Goal: Task Accomplishment & Management: Use online tool/utility

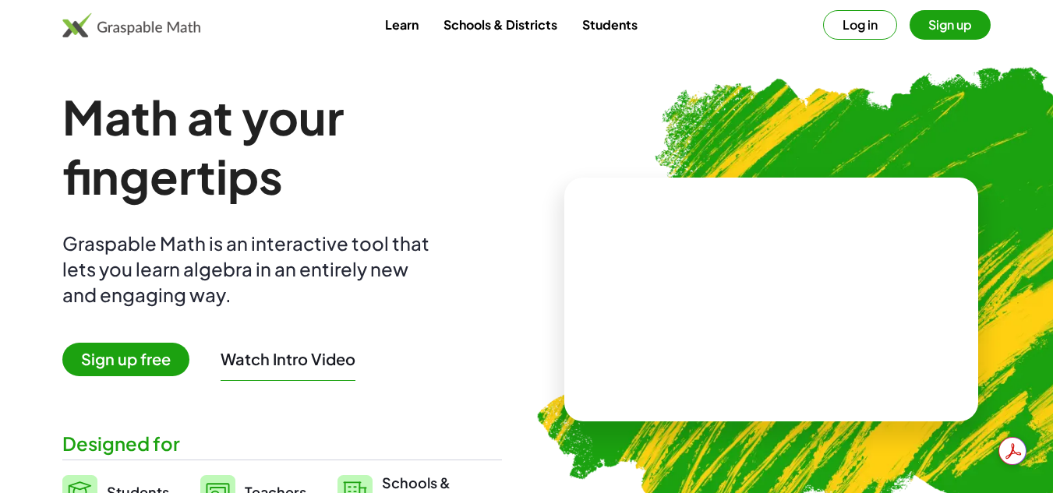
click at [951, 23] on button "Sign up" at bounding box center [950, 25] width 81 height 30
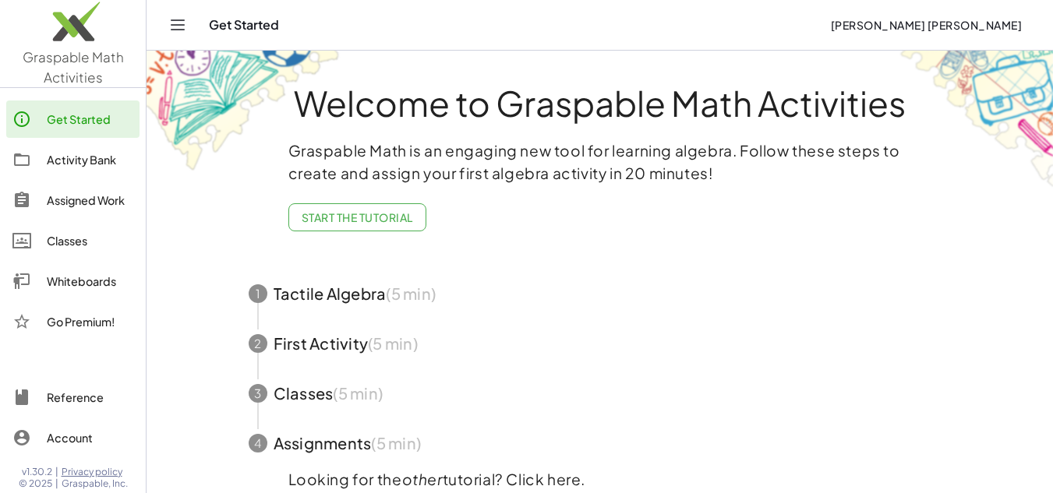
click at [94, 278] on div "Whiteboards" at bounding box center [90, 281] width 87 height 19
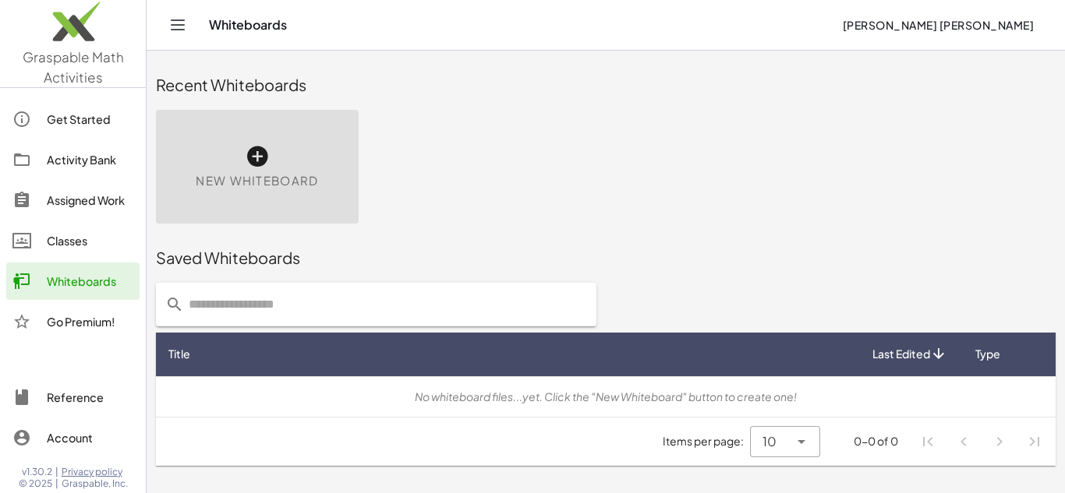
click at [253, 159] on icon at bounding box center [257, 156] width 25 height 25
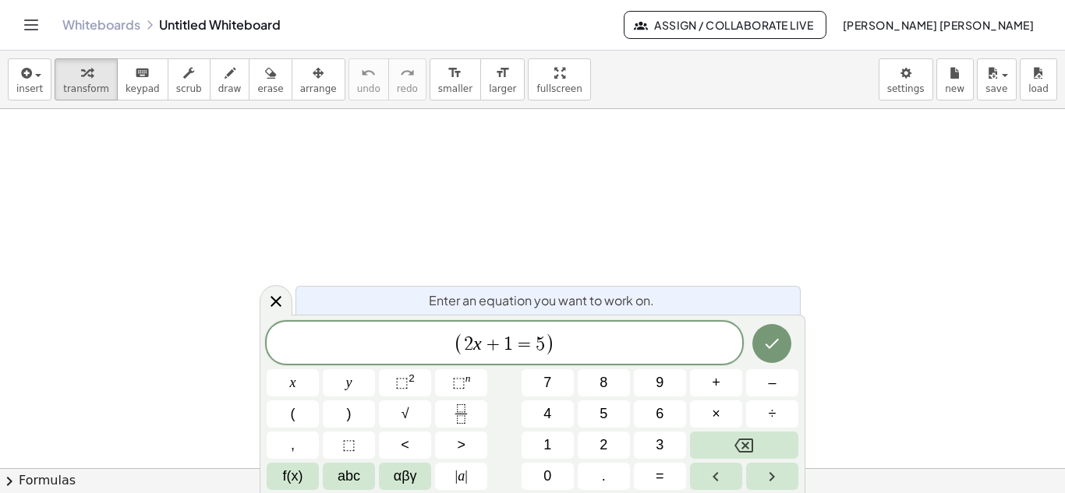
click at [563, 338] on span "( ​ 2 x + 1 = 5 )" at bounding box center [504, 344] width 475 height 26
click at [405, 391] on span "⬚ 2" at bounding box center [404, 383] width 19 height 21
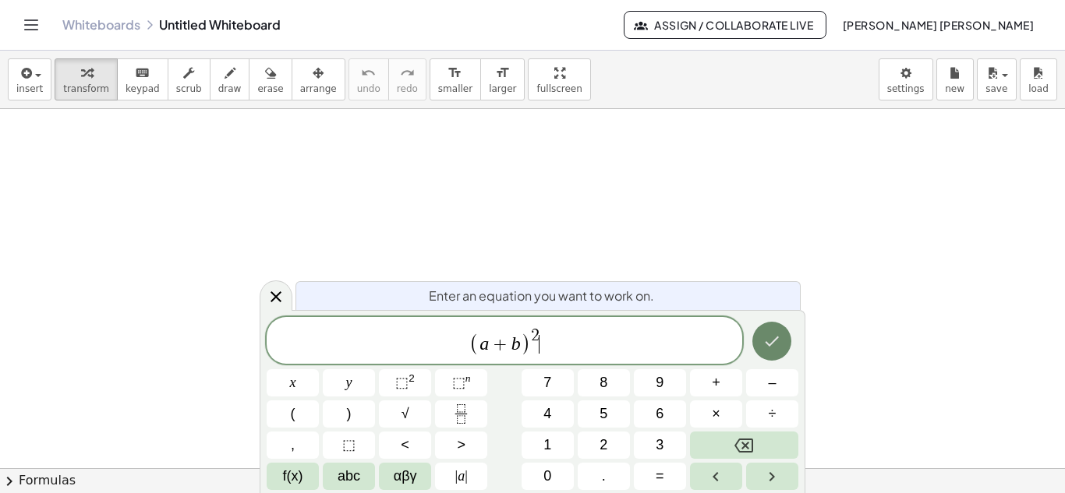
click at [767, 352] on button "Done" at bounding box center [771, 341] width 39 height 39
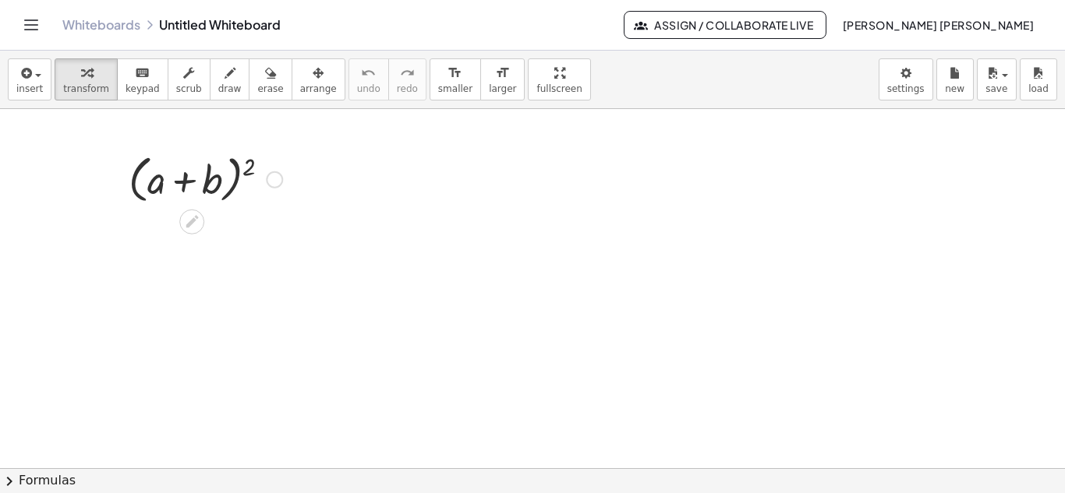
click at [272, 181] on div at bounding box center [274, 179] width 17 height 17
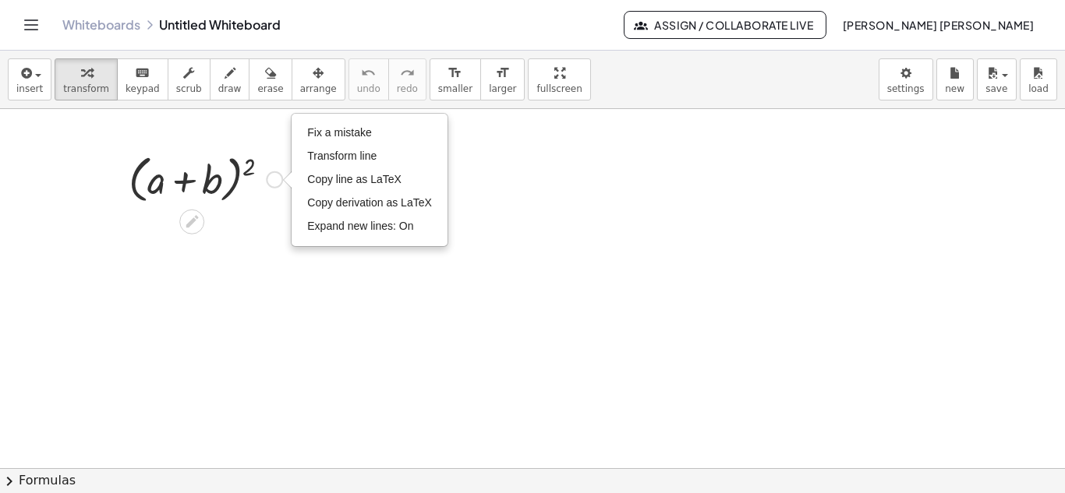
click at [197, 186] on div at bounding box center [205, 178] width 169 height 59
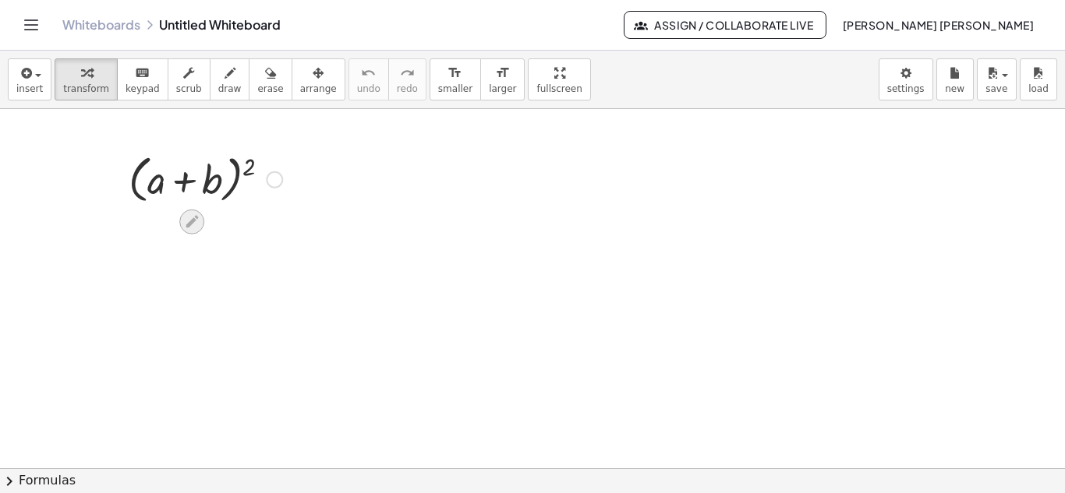
click at [194, 223] on icon at bounding box center [192, 222] width 16 height 16
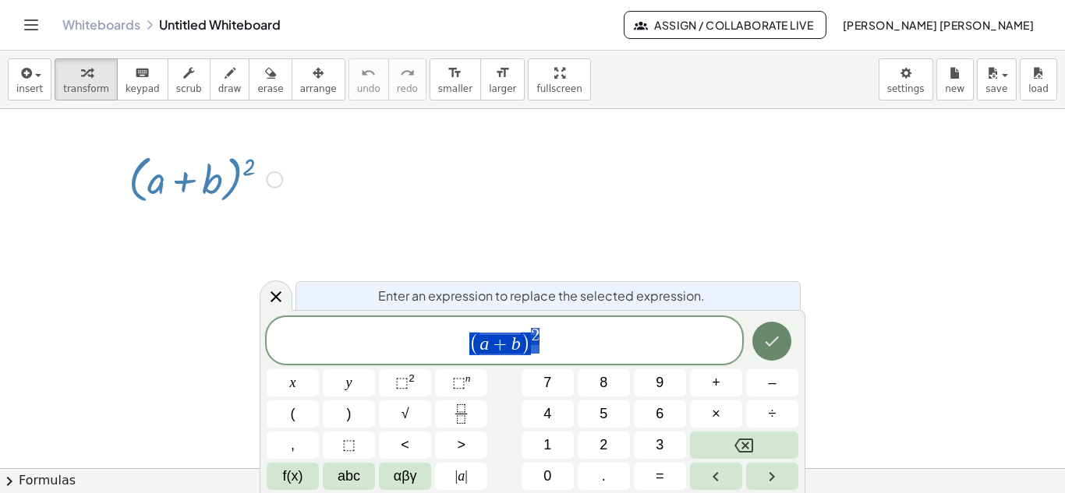
click at [782, 341] on button "Done" at bounding box center [771, 341] width 39 height 39
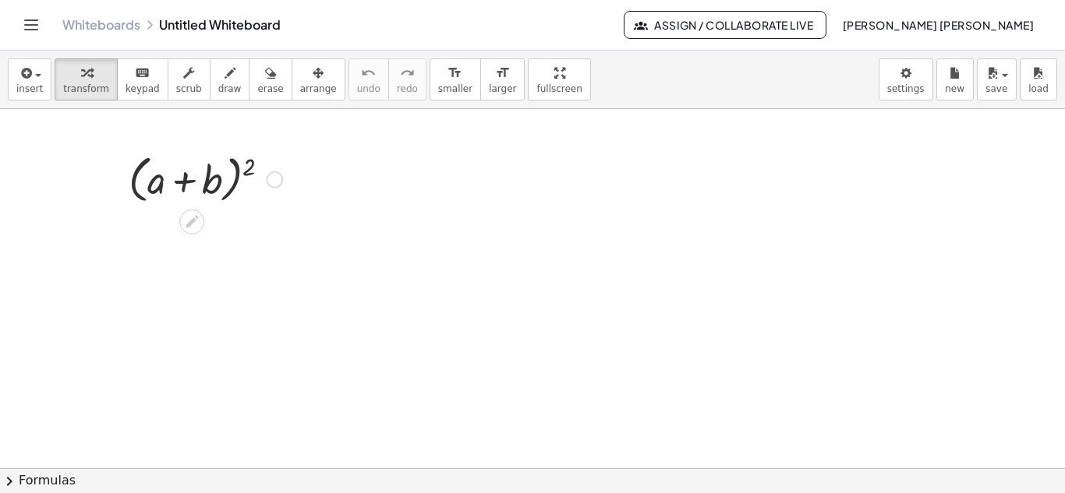
click at [232, 178] on div at bounding box center [205, 178] width 169 height 59
click at [273, 178] on div at bounding box center [274, 179] width 17 height 17
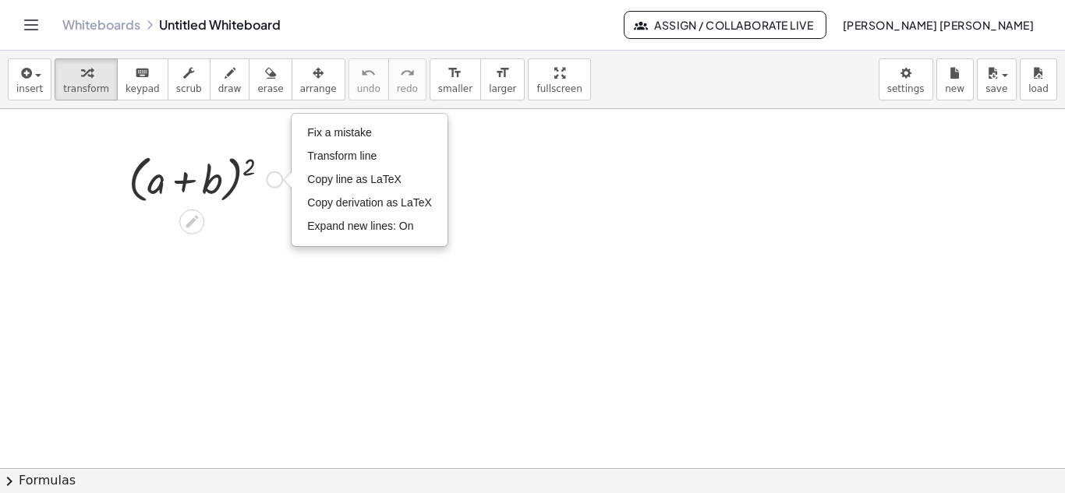
click at [247, 211] on div "( + a + b ) 2 Fix a mistake Transform line Copy line as LaTeX Copy derivation a…" at bounding box center [199, 178] width 189 height 67
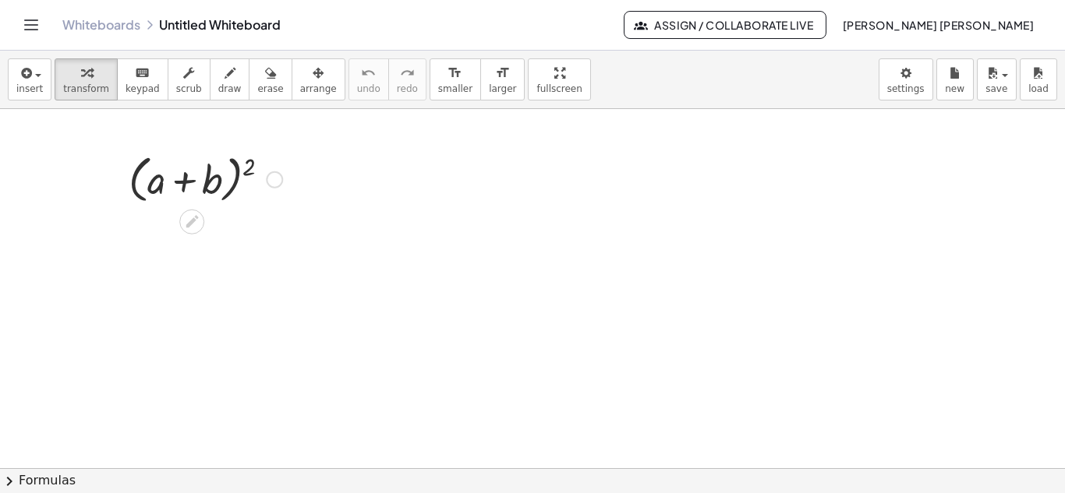
click at [228, 174] on div at bounding box center [205, 178] width 169 height 59
click at [160, 185] on div at bounding box center [205, 178] width 169 height 59
click at [267, 182] on div "Fix a mistake Transform line Copy line as LaTeX Copy derivation as LaTeX Expand…" at bounding box center [274, 179] width 17 height 17
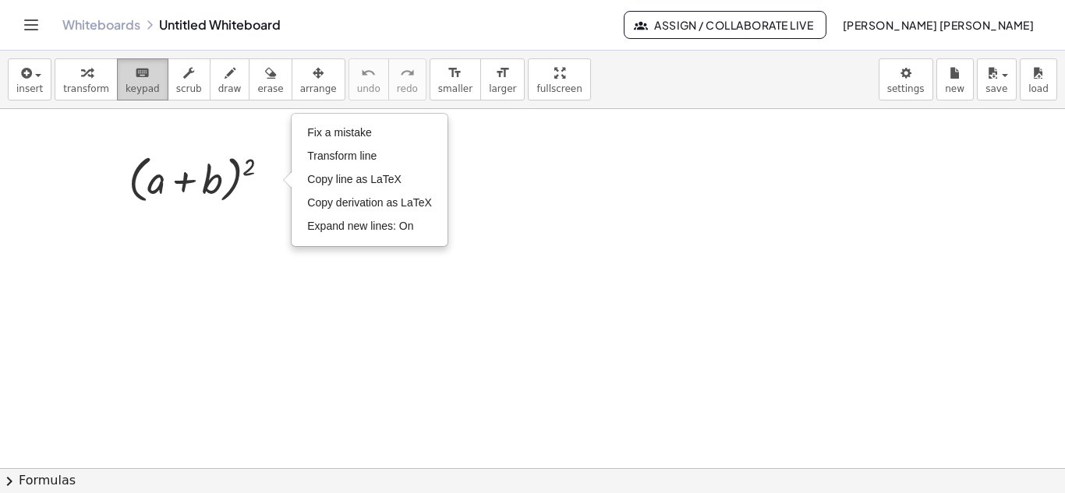
click at [134, 85] on span "keypad" at bounding box center [142, 88] width 34 height 11
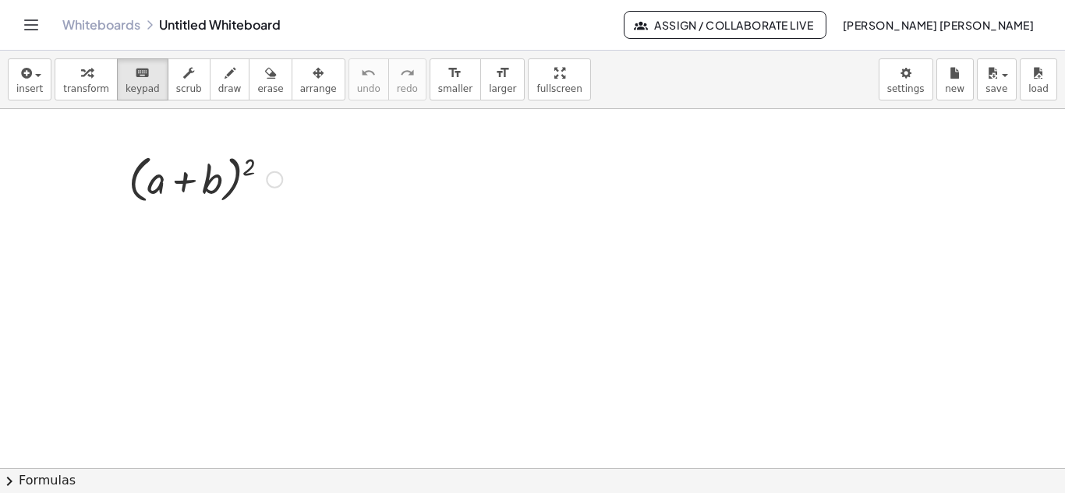
click at [281, 175] on div "Fix a mistake Transform line Copy line as LaTeX Copy derivation as LaTeX Expand…" at bounding box center [274, 179] width 17 height 17
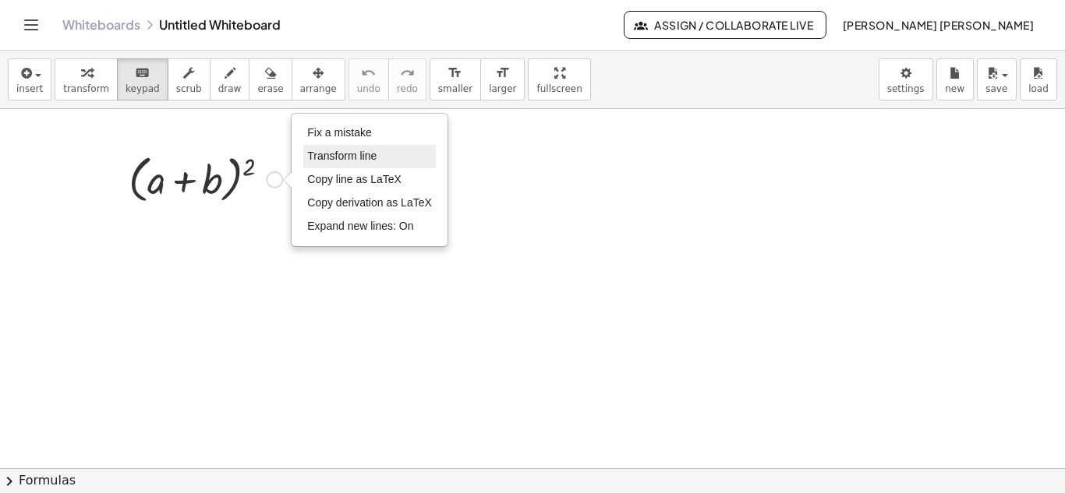
click at [357, 159] on span "Transform line" at bounding box center [341, 156] width 69 height 12
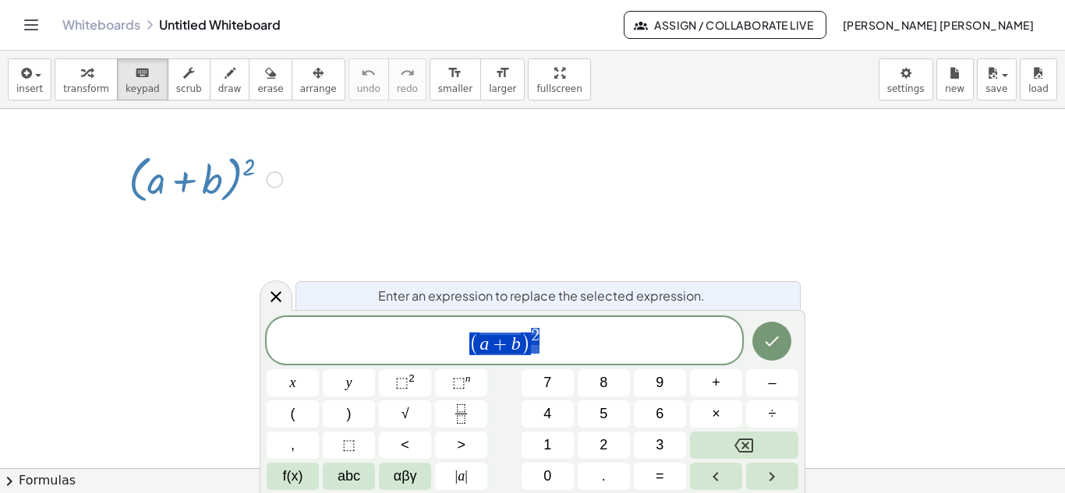
click at [560, 339] on span "( a + b ) 2" at bounding box center [504, 342] width 475 height 30
click at [666, 483] on button "=" at bounding box center [660, 476] width 52 height 27
click at [771, 352] on button "Done" at bounding box center [771, 341] width 39 height 39
click at [769, 330] on button "Done" at bounding box center [771, 341] width 39 height 39
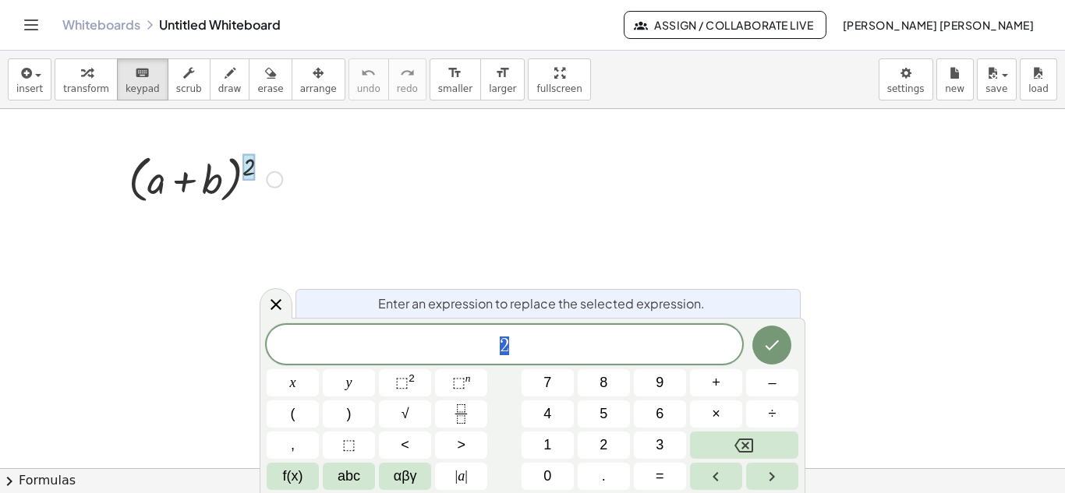
click at [267, 182] on div at bounding box center [274, 179] width 17 height 17
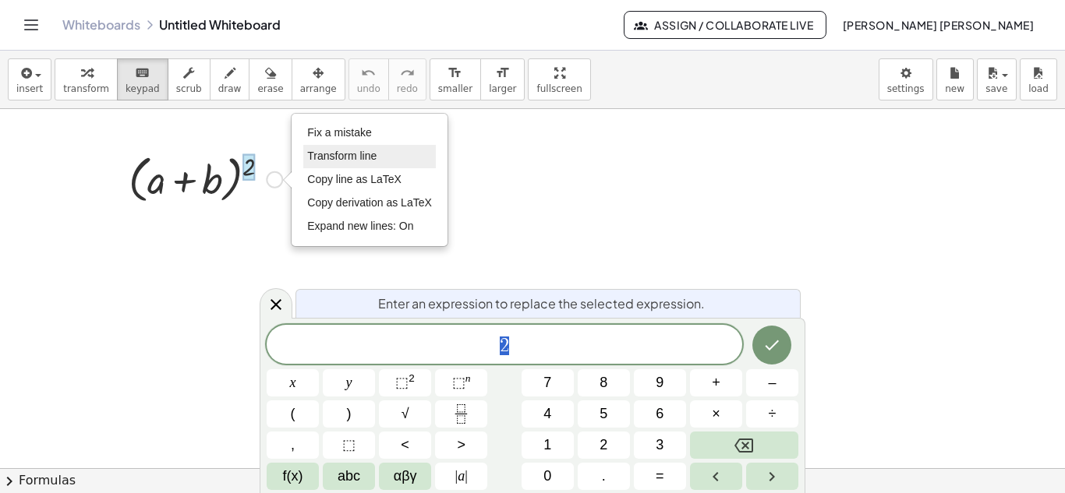
click at [317, 163] on li "Transform line" at bounding box center [369, 156] width 133 height 23
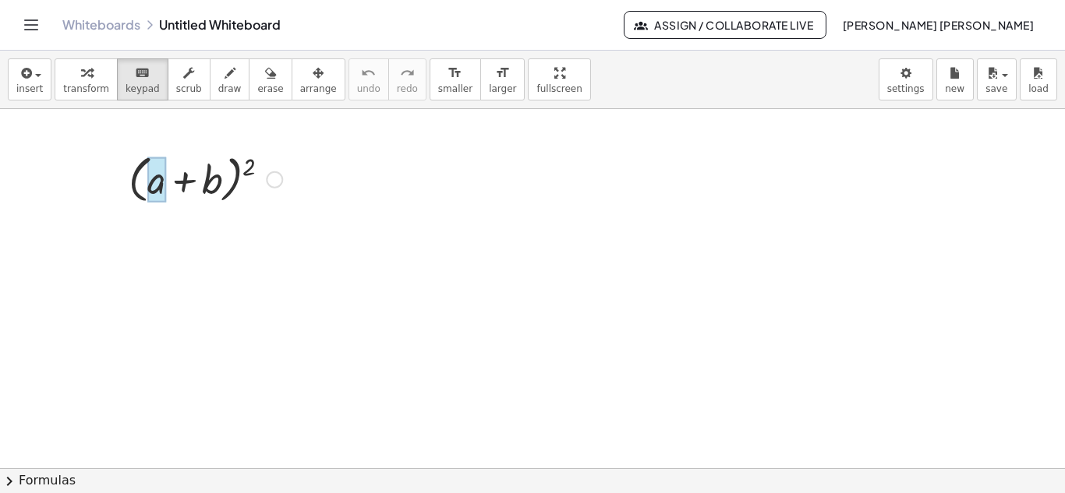
click at [156, 185] on div at bounding box center [156, 179] width 18 height 45
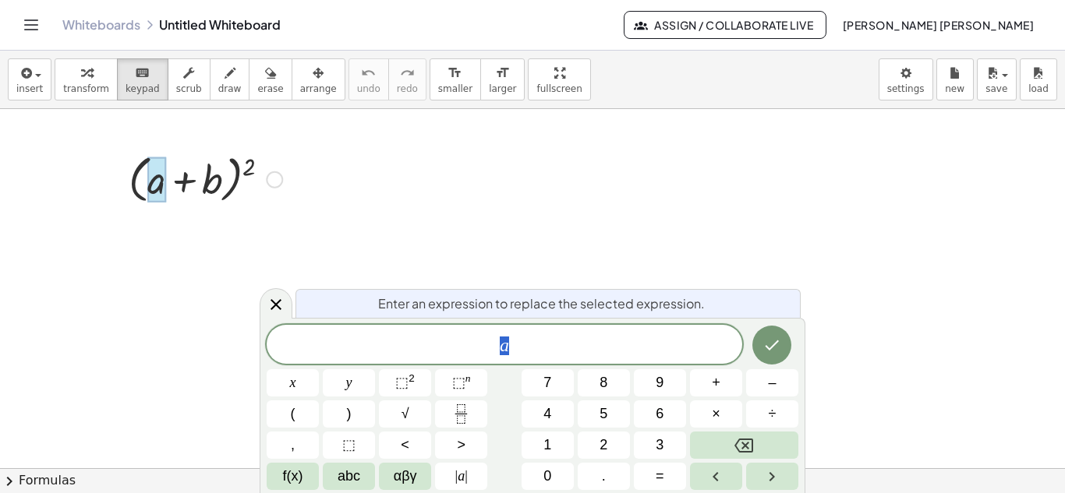
click at [156, 185] on div at bounding box center [156, 179] width 18 height 45
click at [272, 181] on div at bounding box center [274, 179] width 17 height 17
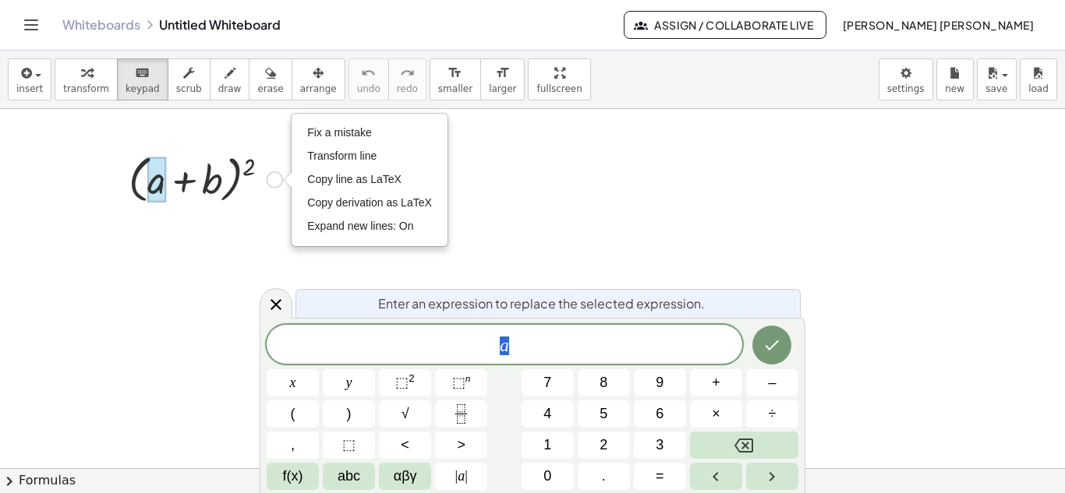
click at [172, 178] on div at bounding box center [205, 178] width 169 height 59
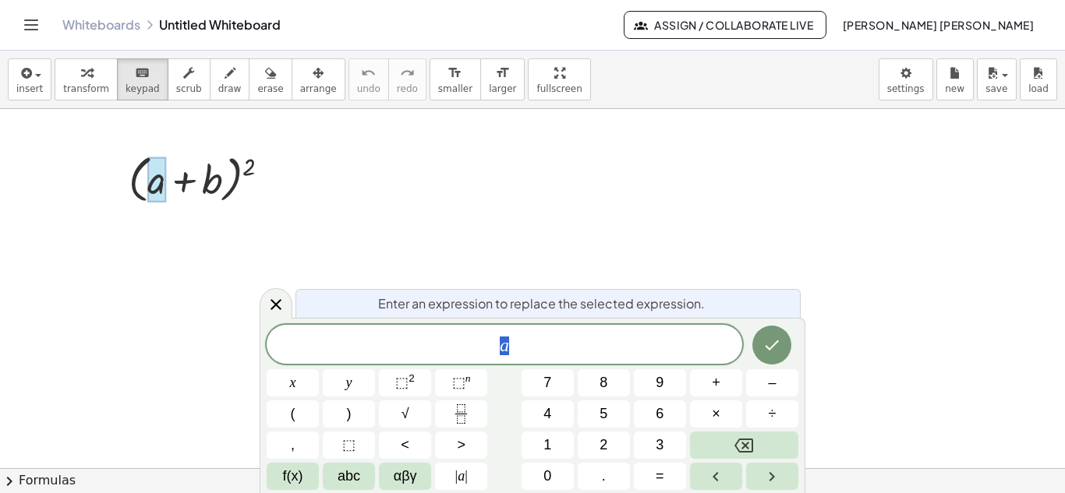
click at [101, 178] on div at bounding box center [532, 468] width 1065 height 719
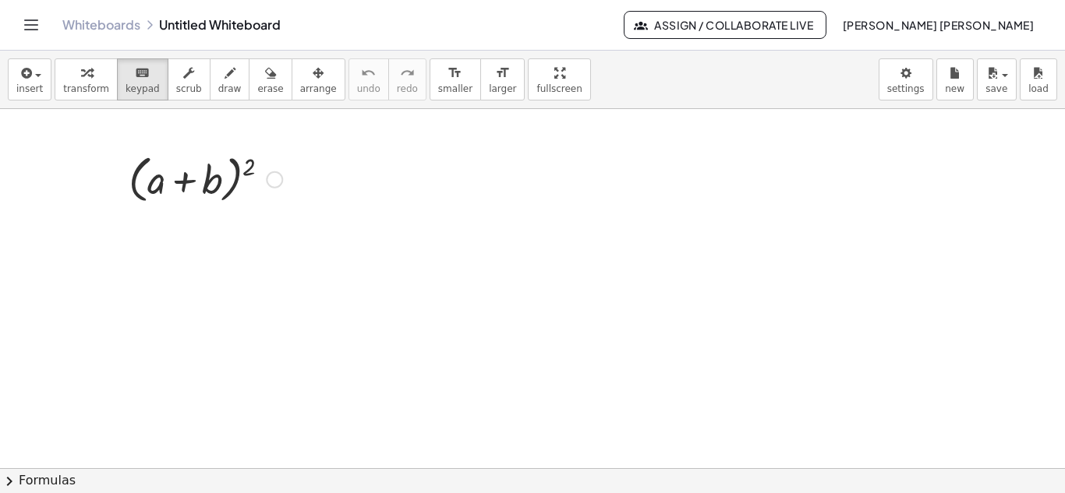
click at [141, 178] on div at bounding box center [205, 178] width 169 height 59
click at [161, 188] on div at bounding box center [156, 179] width 18 height 45
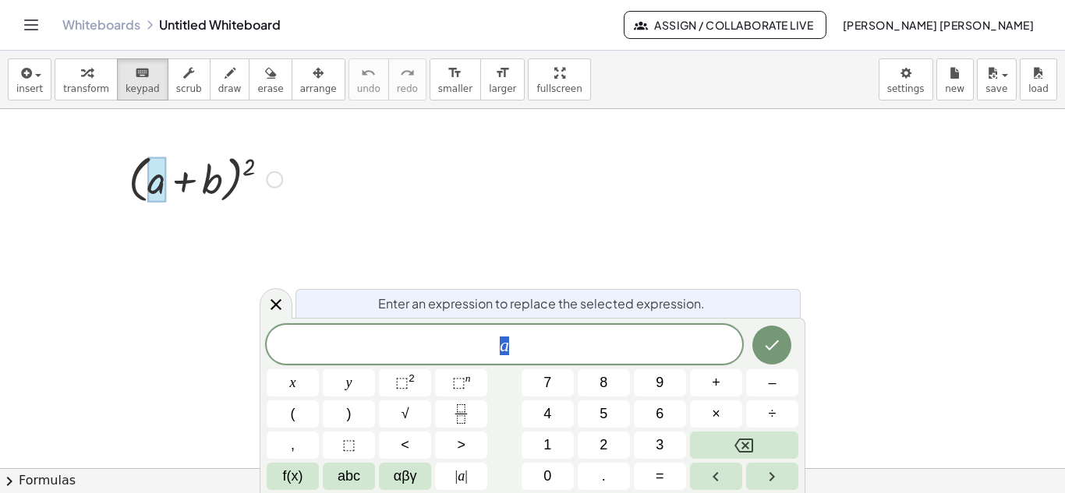
click at [98, 182] on div at bounding box center [532, 468] width 1065 height 719
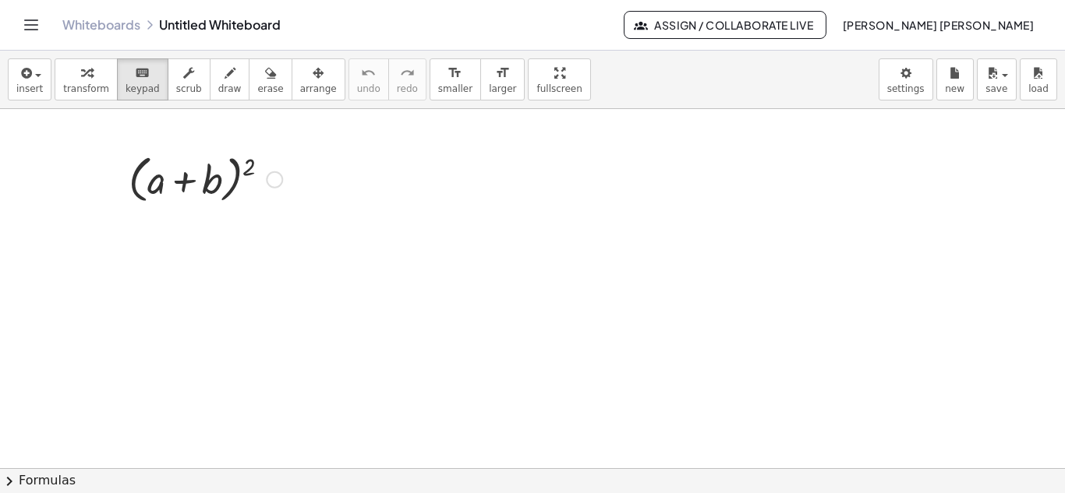
click at [273, 176] on div "Fix a mistake Transform line Copy line as LaTeX Copy derivation as LaTeX Expand…" at bounding box center [274, 179] width 17 height 17
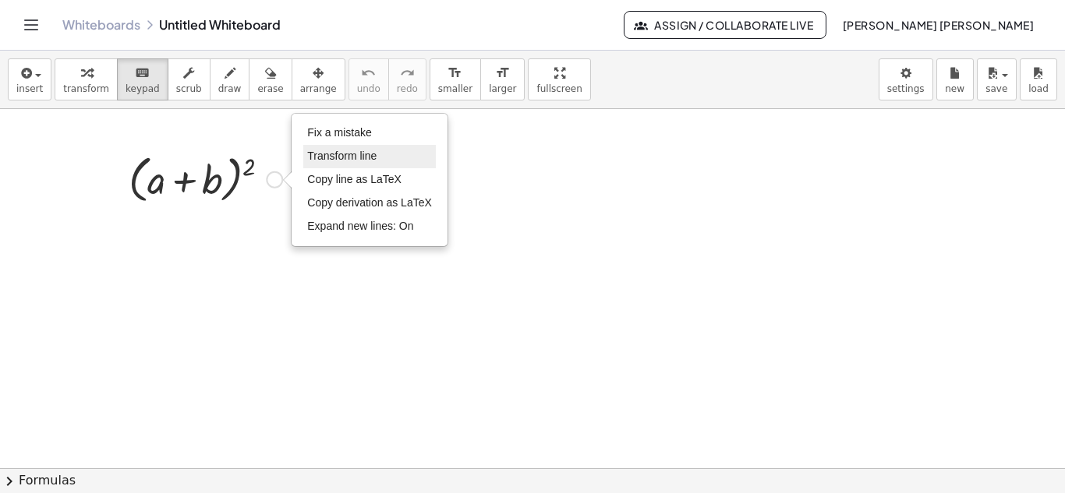
click at [335, 157] on span "Transform line" at bounding box center [341, 156] width 69 height 12
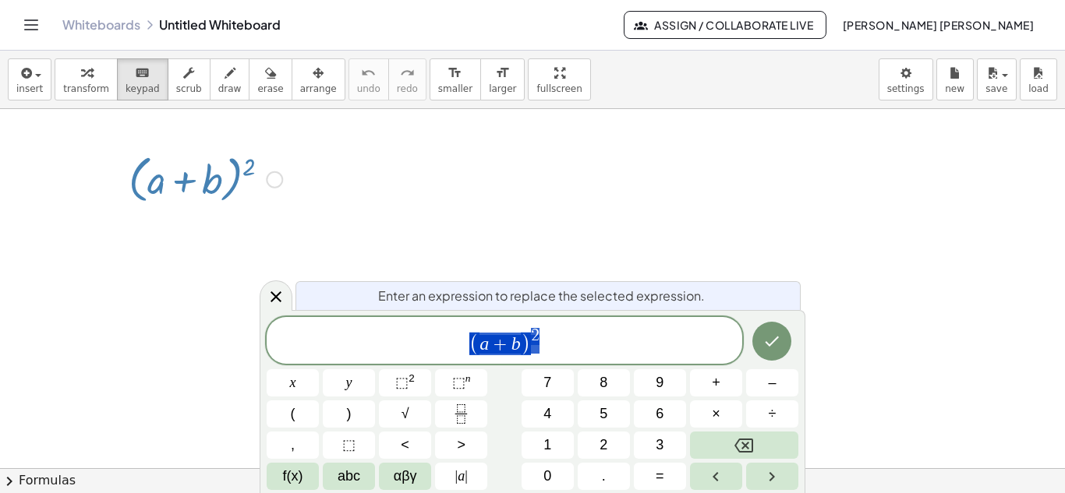
click at [270, 181] on div "Fix a mistake Transform line Copy line as LaTeX Copy derivation as LaTeX Expand…" at bounding box center [274, 179] width 17 height 17
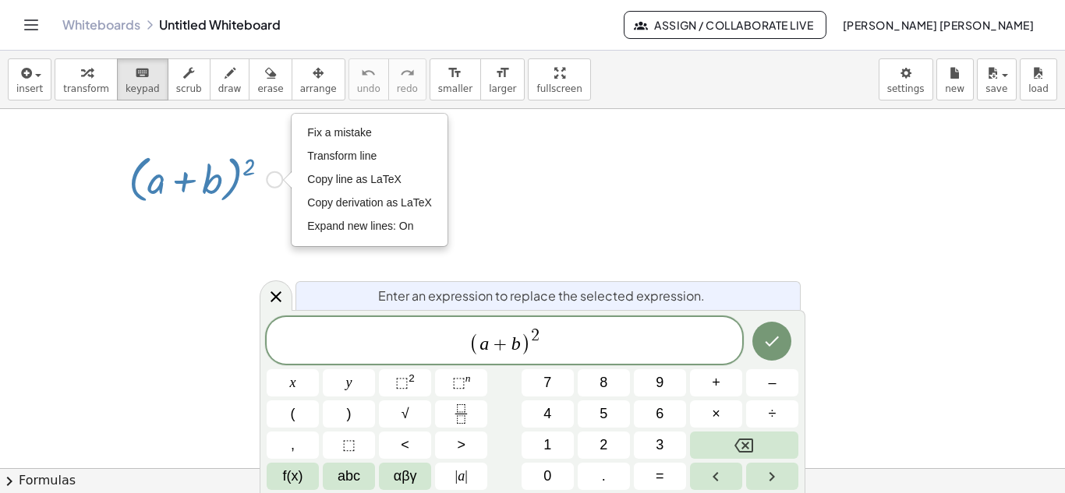
click at [364, 120] on div "Fix a mistake Transform line Copy line as LaTeX Copy derivation as LaTeX Expand…" at bounding box center [369, 180] width 154 height 131
click at [362, 130] on span "Fix a mistake" at bounding box center [339, 132] width 64 height 12
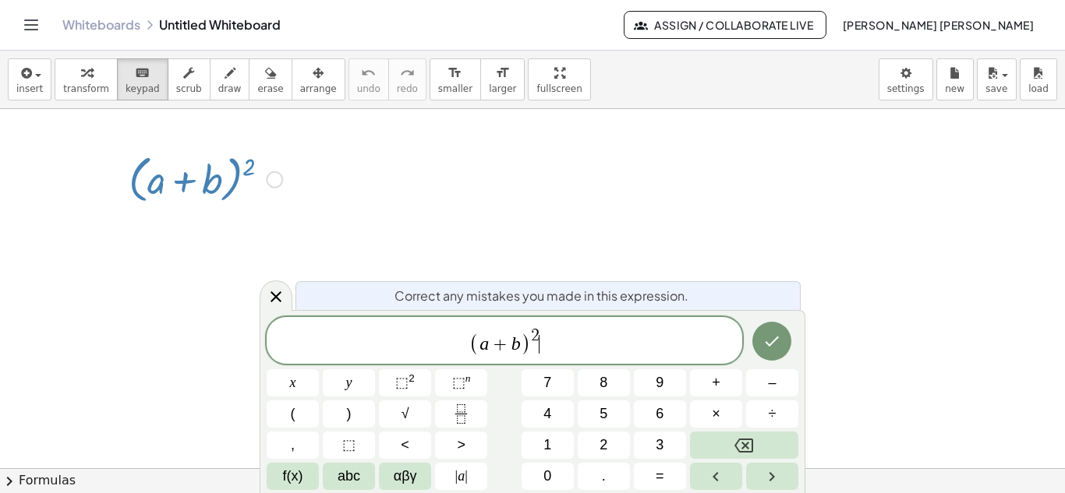
click at [272, 182] on div "Fix a mistake Transform line Copy line as LaTeX Copy derivation as LaTeX Expand…" at bounding box center [274, 179] width 17 height 17
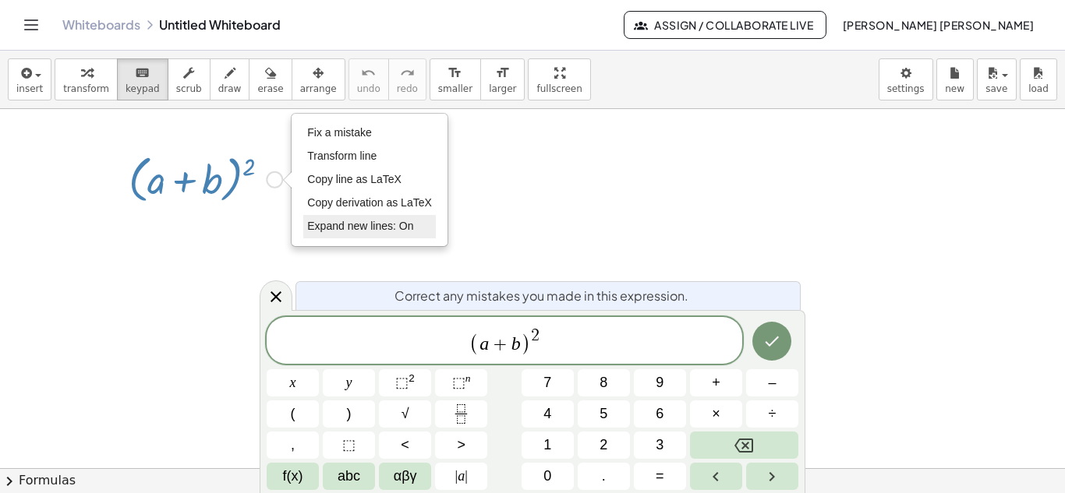
click at [327, 230] on span "Expand new lines: On" at bounding box center [360, 226] width 106 height 12
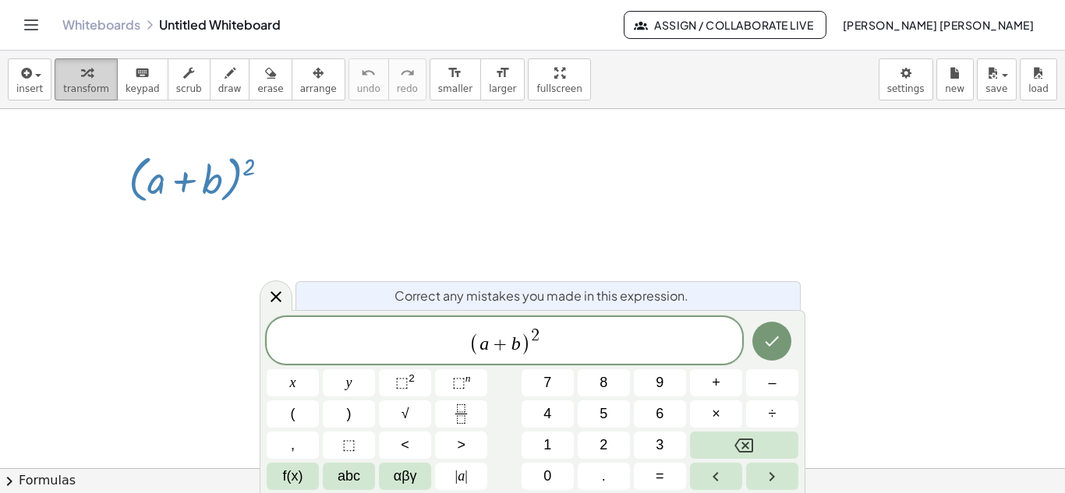
click at [81, 77] on icon "button" at bounding box center [86, 73] width 11 height 19
click at [204, 178] on div at bounding box center [205, 178] width 169 height 59
click at [272, 186] on div "Fix a mistake Transform line Copy line as LaTeX Copy derivation as LaTeX Expand…" at bounding box center [274, 179] width 17 height 17
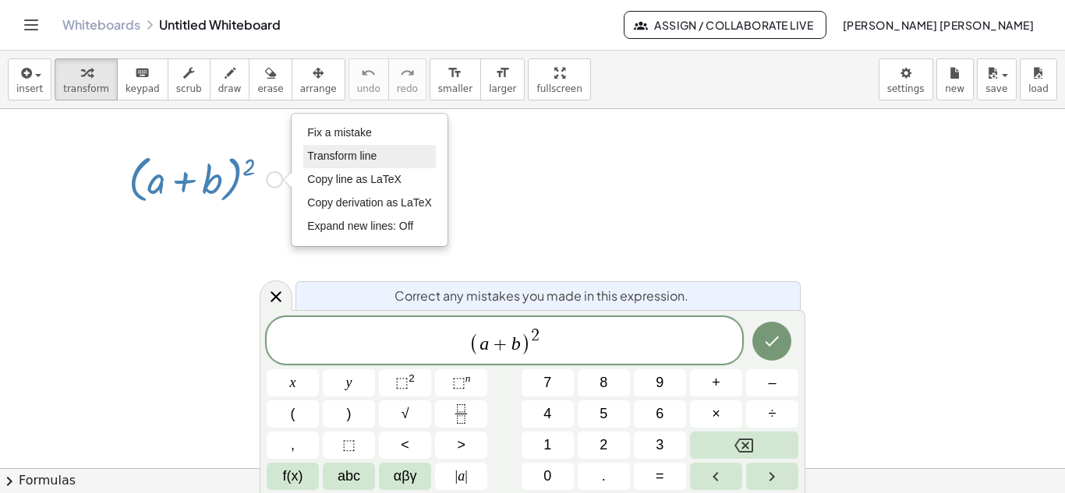
click at [334, 154] on span "Transform line" at bounding box center [341, 156] width 69 height 12
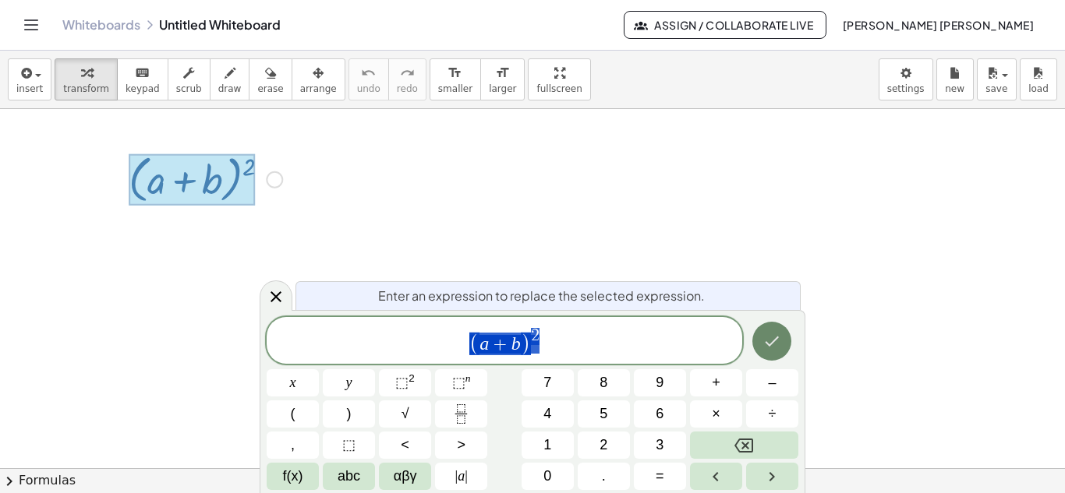
click at [776, 343] on icon "Done" at bounding box center [771, 341] width 19 height 19
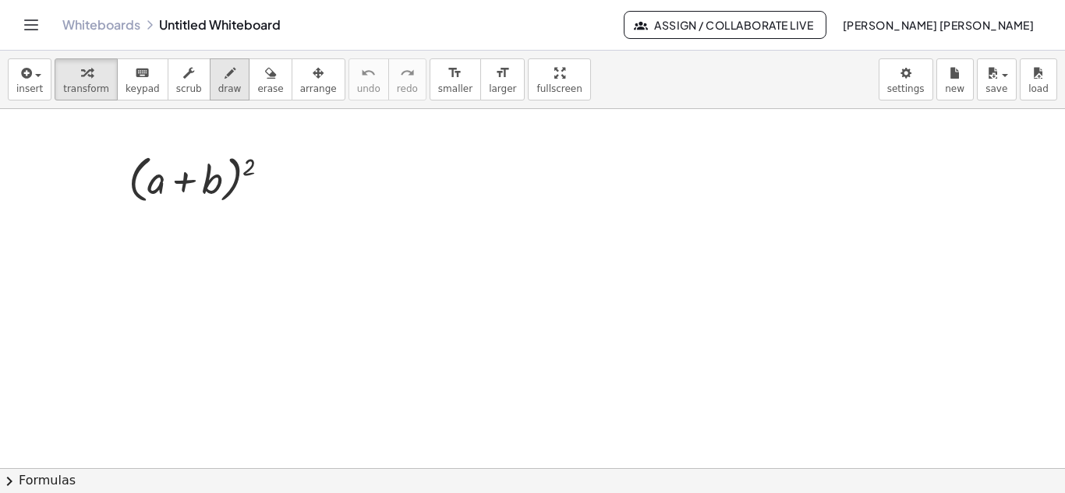
click at [218, 83] on span "draw" at bounding box center [229, 88] width 23 height 11
click at [308, 182] on div at bounding box center [532, 468] width 1065 height 719
drag, startPoint x: 294, startPoint y: 164, endPoint x: 312, endPoint y: 201, distance: 40.8
click at [312, 201] on div at bounding box center [532, 468] width 1065 height 719
drag, startPoint x: 345, startPoint y: 171, endPoint x: 371, endPoint y: 193, distance: 34.2
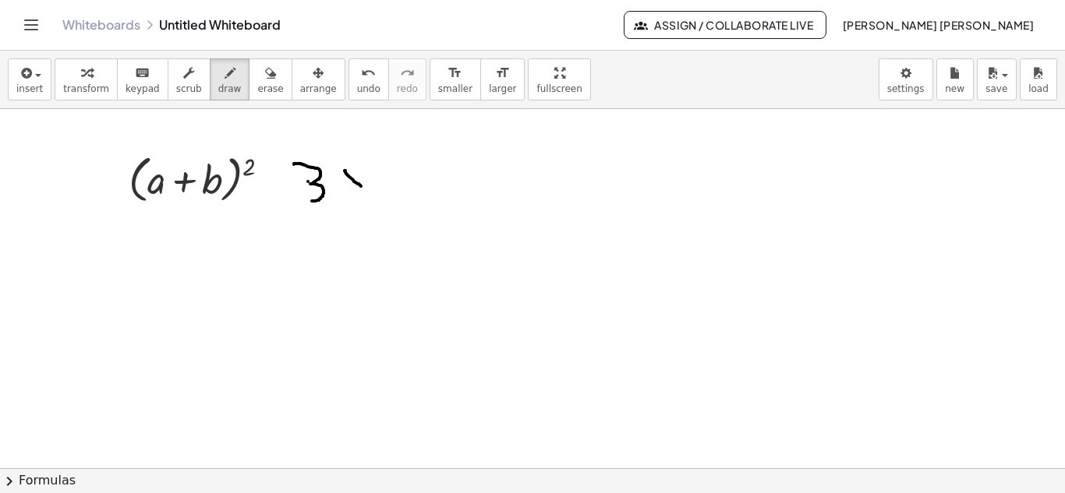
click at [371, 193] on div at bounding box center [532, 468] width 1065 height 719
drag, startPoint x: 360, startPoint y: 171, endPoint x: 348, endPoint y: 196, distance: 28.6
click at [348, 196] on div at bounding box center [532, 468] width 1065 height 719
drag, startPoint x: 381, startPoint y: 168, endPoint x: 414, endPoint y: 196, distance: 43.1
click at [414, 196] on div at bounding box center [532, 468] width 1065 height 719
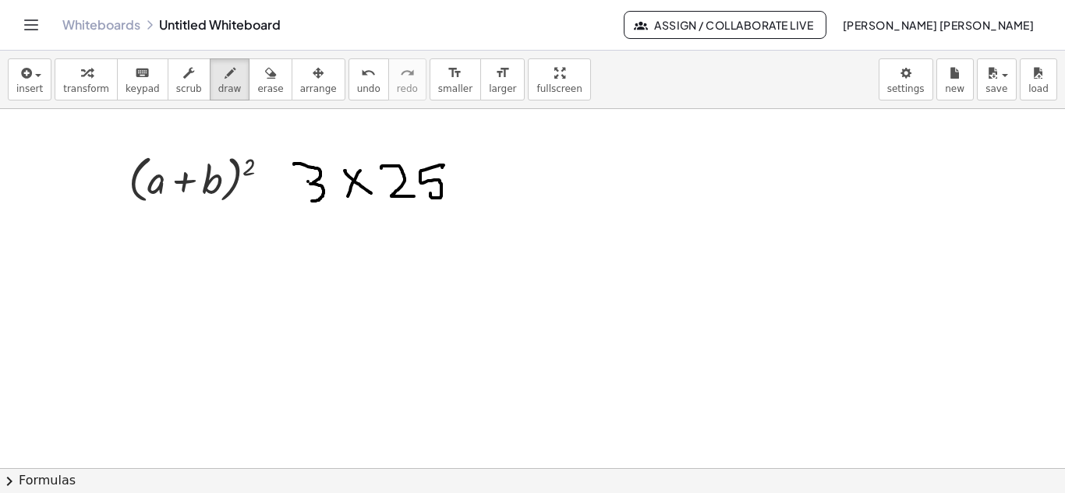
drag, startPoint x: 442, startPoint y: 168, endPoint x: 430, endPoint y: 191, distance: 26.1
click at [430, 191] on div at bounding box center [532, 468] width 1065 height 719
click at [183, 75] on icon "button" at bounding box center [188, 73] width 11 height 19
click at [248, 167] on div at bounding box center [205, 178] width 169 height 59
click at [228, 172] on div at bounding box center [205, 178] width 169 height 59
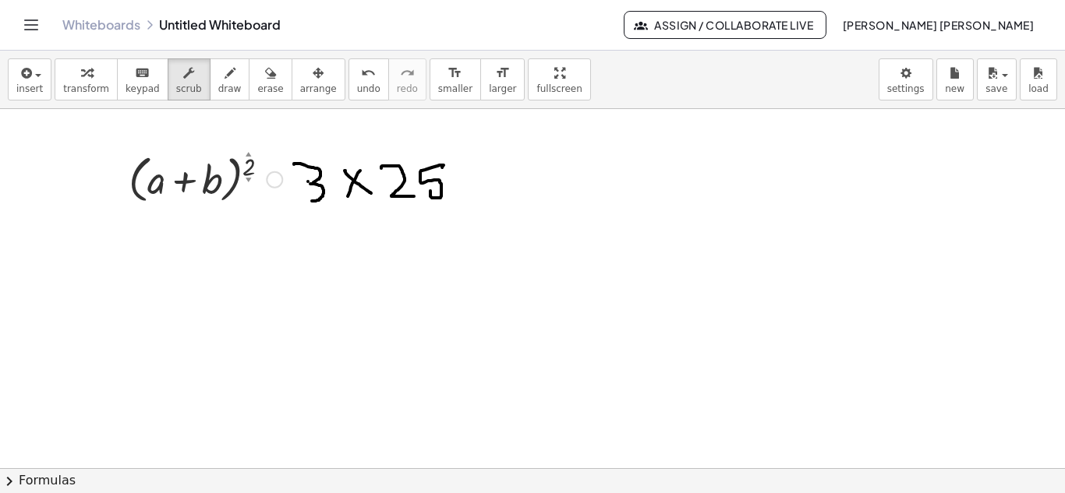
click at [219, 176] on div at bounding box center [205, 178] width 169 height 59
click at [159, 180] on div at bounding box center [205, 178] width 169 height 59
click at [41, 77] on button "insert" at bounding box center [30, 79] width 44 height 42
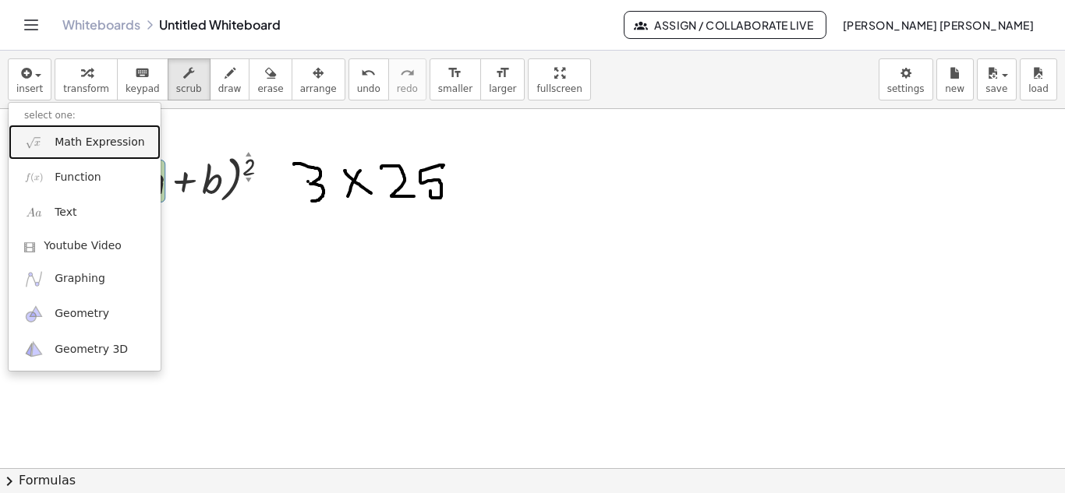
click at [98, 142] on span "Math Expression" at bounding box center [100, 143] width 90 height 16
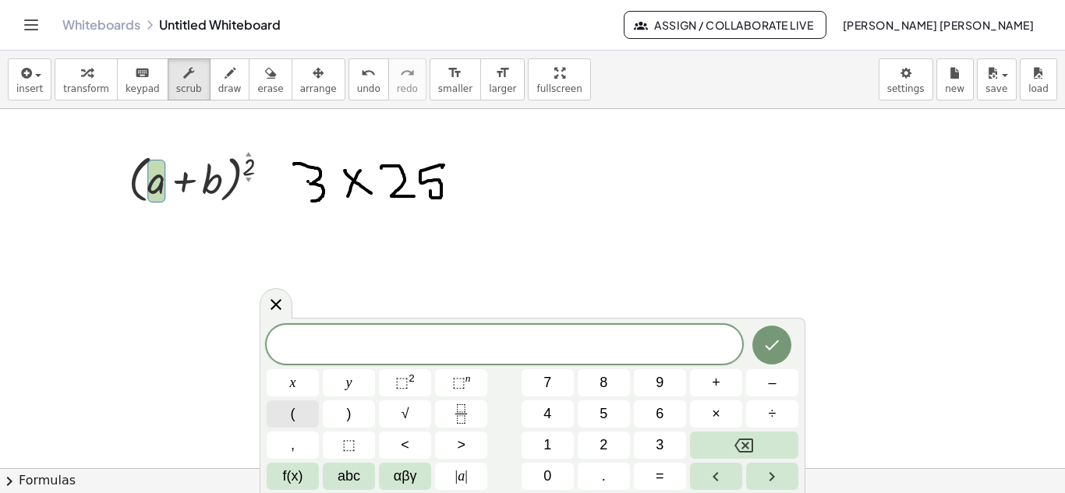
click at [292, 410] on span "(" at bounding box center [293, 414] width 5 height 21
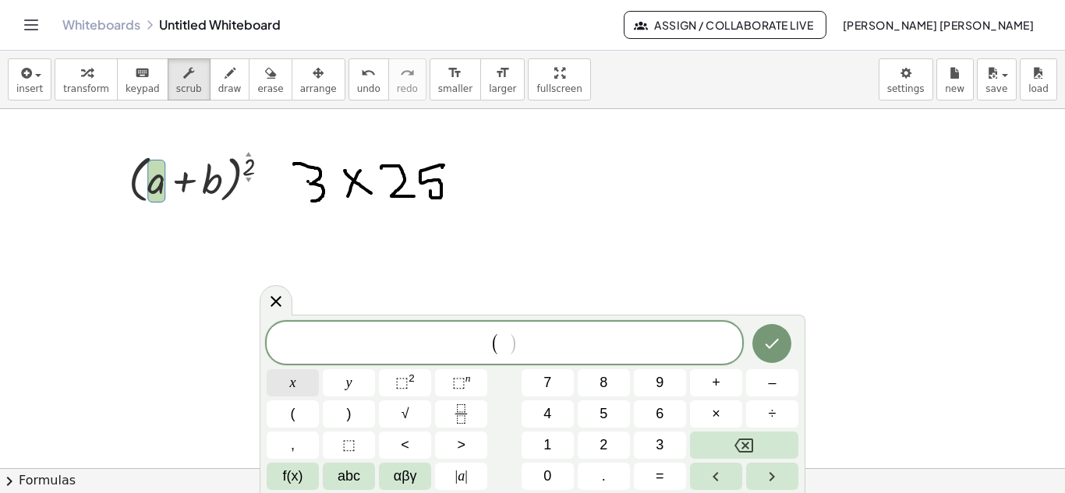
click at [292, 380] on span "x" at bounding box center [293, 383] width 6 height 21
click at [713, 388] on span "+" at bounding box center [716, 383] width 9 height 21
click at [343, 380] on button "y" at bounding box center [349, 382] width 52 height 27
click at [366, 407] on button ")" at bounding box center [349, 414] width 52 height 27
click at [395, 384] on button "⬚ 2" at bounding box center [405, 382] width 52 height 27
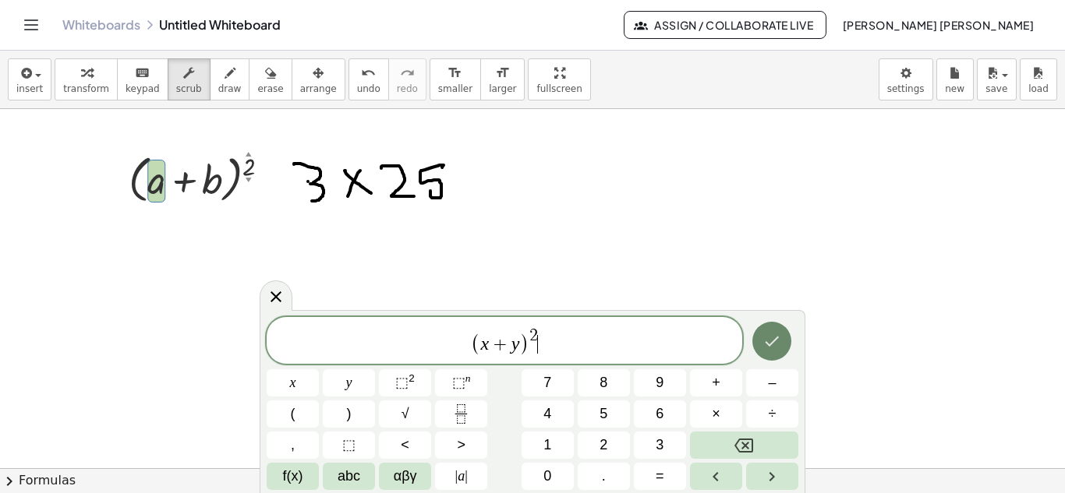
click at [762, 344] on icon "Done" at bounding box center [771, 341] width 19 height 19
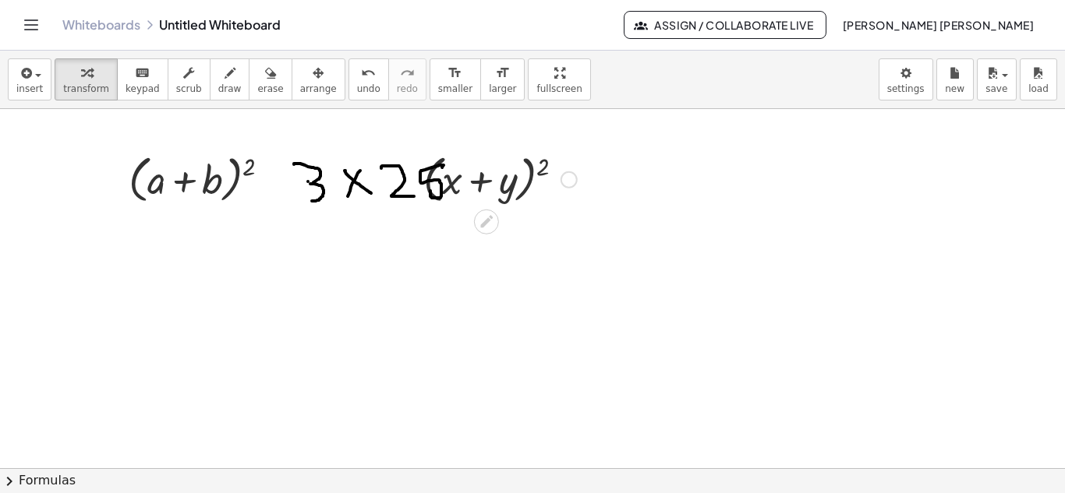
click at [518, 177] on div at bounding box center [499, 178] width 169 height 59
click at [488, 222] on icon at bounding box center [486, 222] width 12 height 12
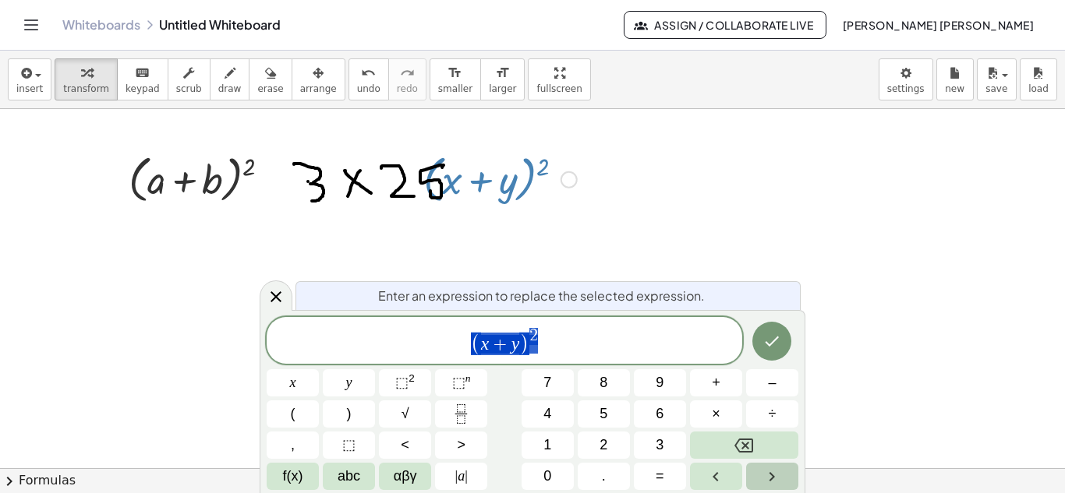
click at [761, 483] on button "Right arrow" at bounding box center [772, 476] width 52 height 27
click at [788, 340] on button "Done" at bounding box center [771, 341] width 39 height 39
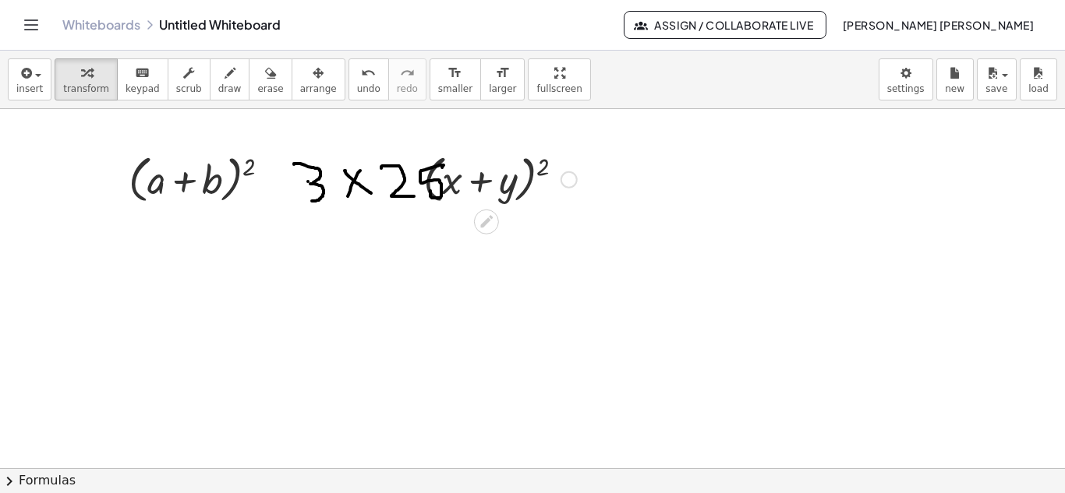
click at [331, 182] on div at bounding box center [532, 468] width 1065 height 719
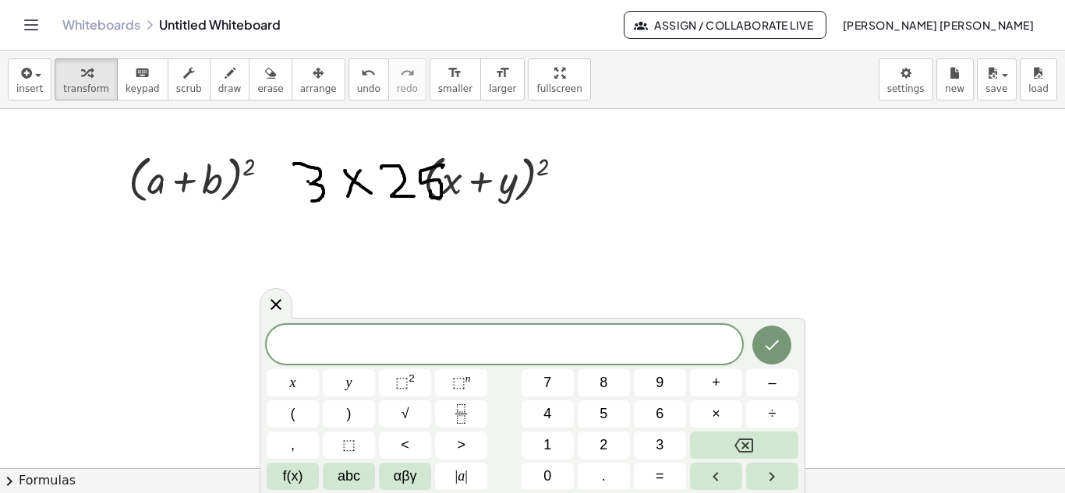
click at [315, 185] on div at bounding box center [532, 468] width 1065 height 719
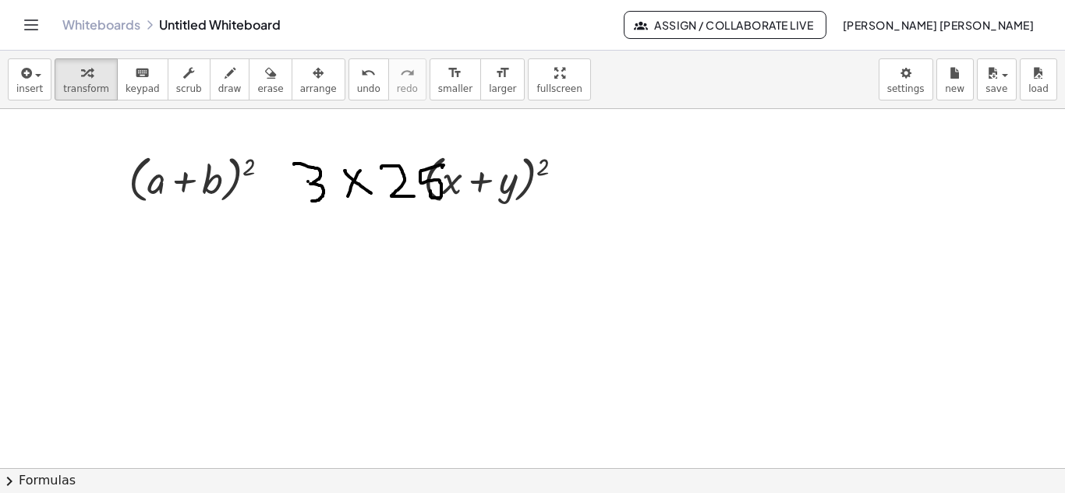
click at [315, 185] on div at bounding box center [532, 468] width 1065 height 719
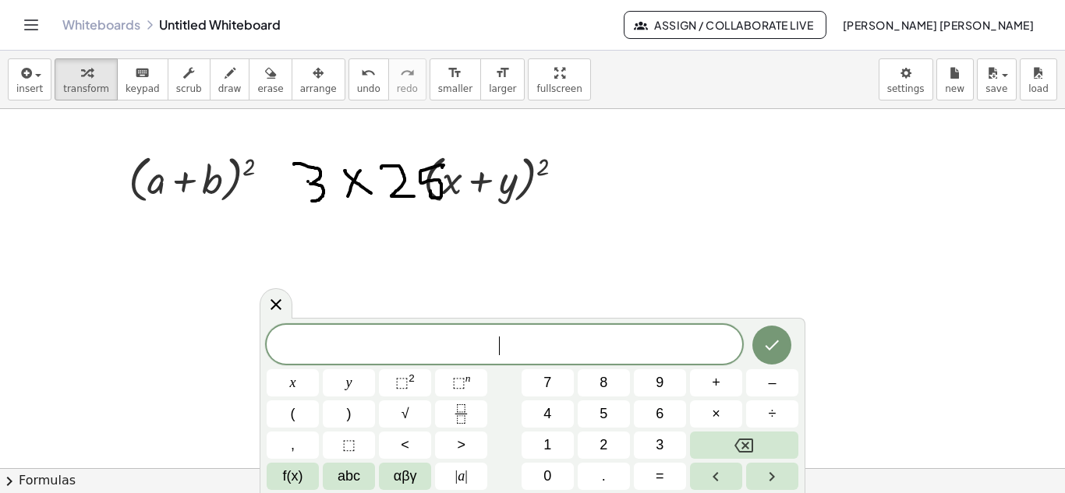
click at [315, 185] on div at bounding box center [532, 468] width 1065 height 719
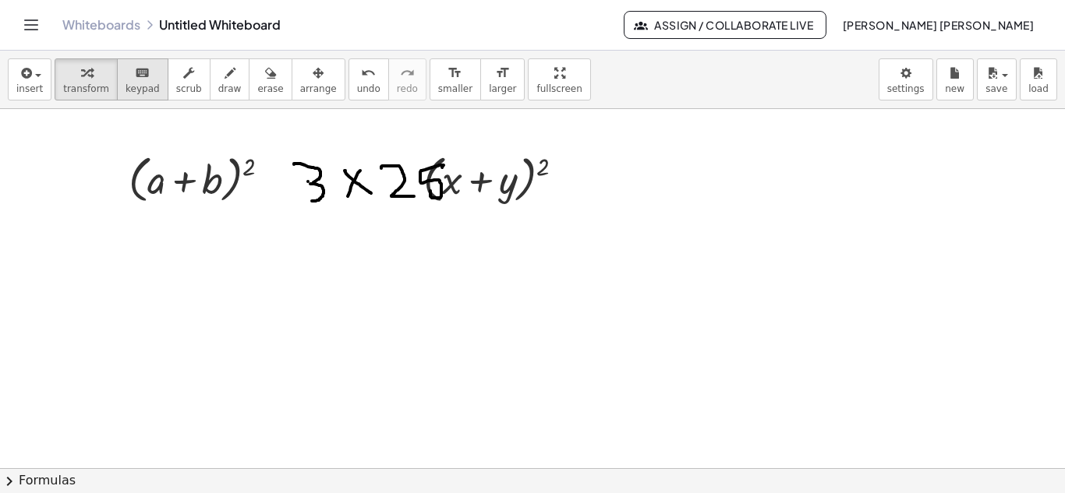
click at [135, 81] on icon "keyboard" at bounding box center [142, 73] width 15 height 19
click at [270, 178] on div at bounding box center [274, 179] width 17 height 17
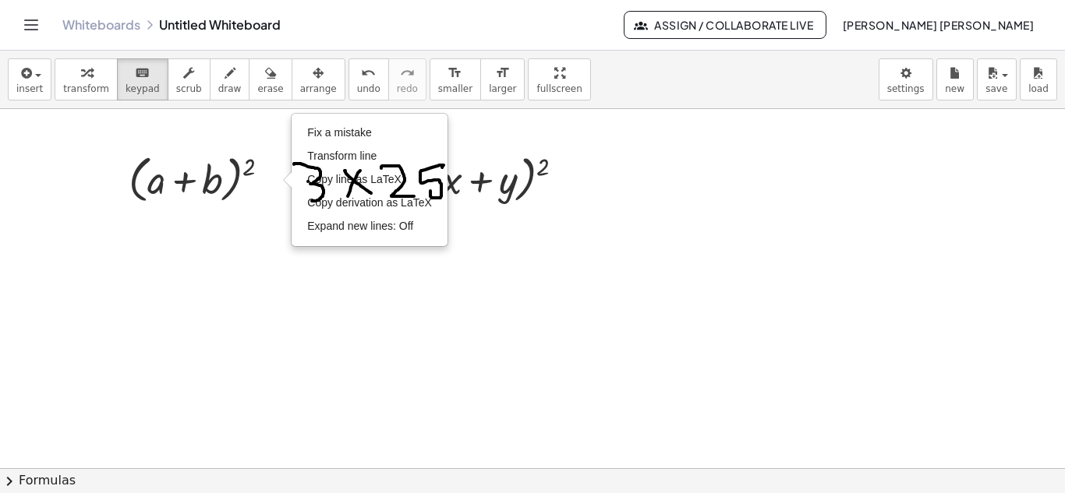
click at [639, 276] on div at bounding box center [532, 468] width 1065 height 719
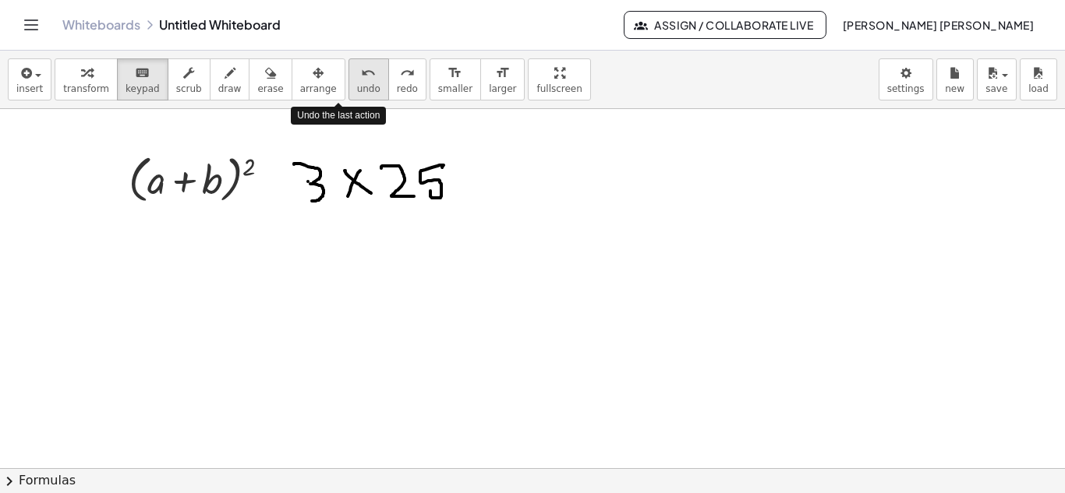
click at [357, 85] on span "undo" at bounding box center [368, 88] width 23 height 11
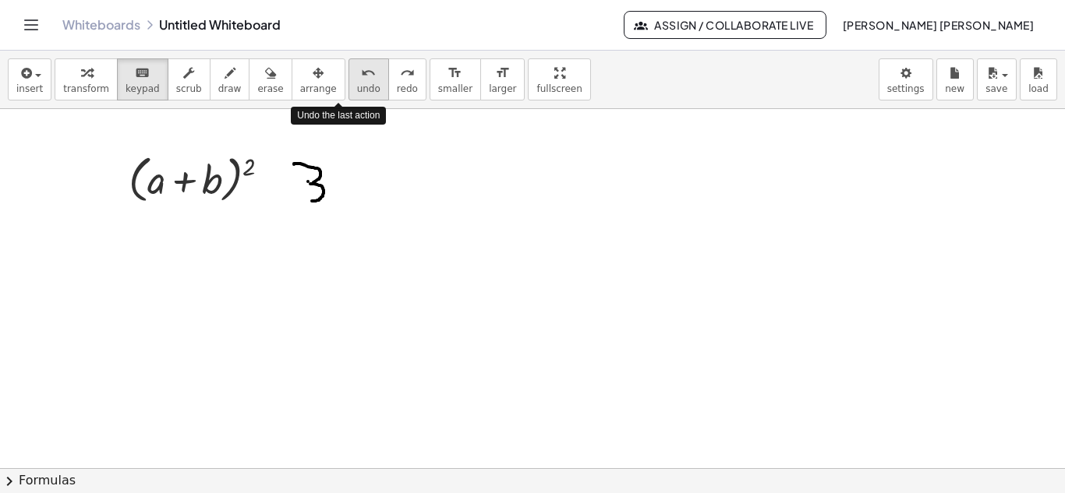
click at [357, 85] on span "undo" at bounding box center [368, 88] width 23 height 11
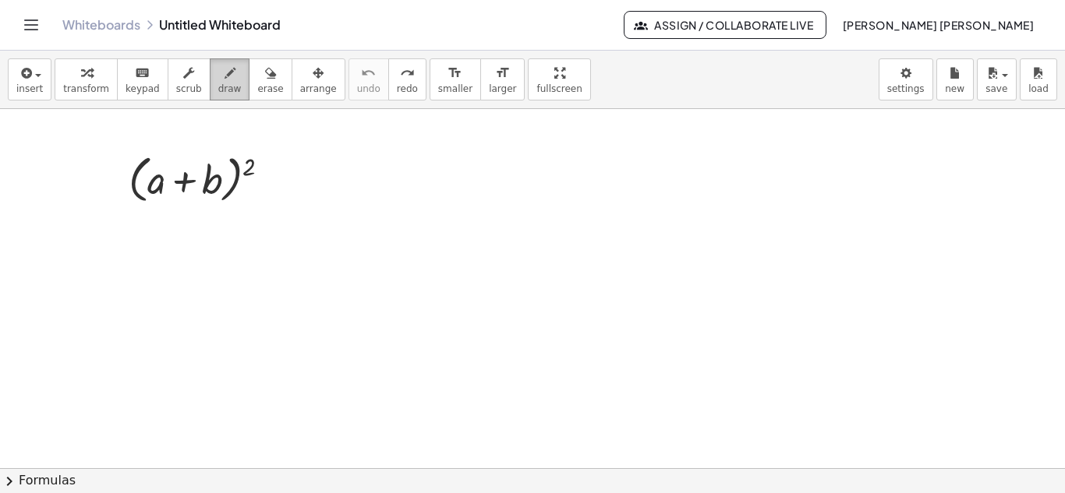
click at [224, 66] on icon "button" at bounding box center [229, 73] width 11 height 19
click at [183, 76] on icon "button" at bounding box center [188, 73] width 11 height 19
click at [137, 84] on span "keypad" at bounding box center [142, 88] width 34 height 11
click at [69, 89] on span "transform" at bounding box center [86, 88] width 46 height 11
click at [189, 175] on div at bounding box center [205, 178] width 169 height 59
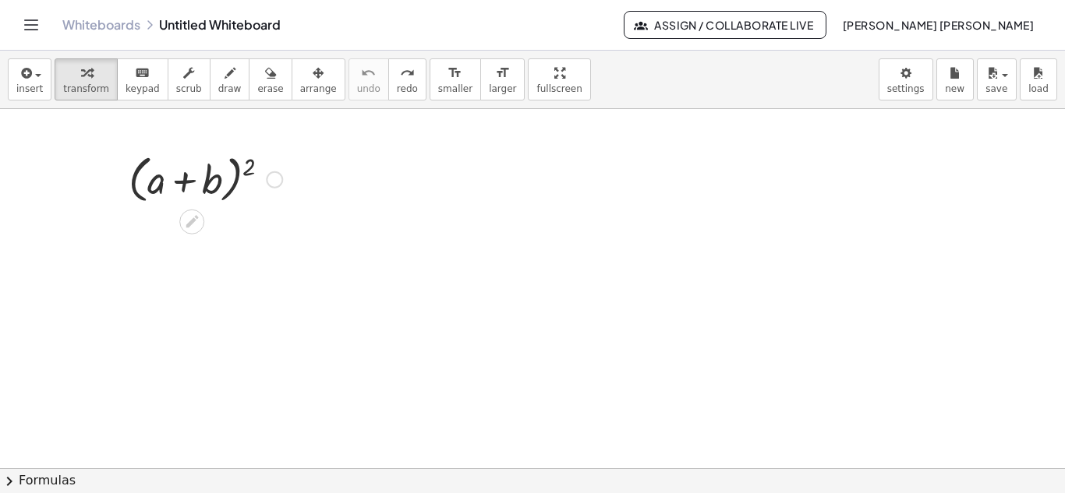
click at [180, 182] on div at bounding box center [205, 178] width 169 height 59
drag, startPoint x: 157, startPoint y: 184, endPoint x: 304, endPoint y: 196, distance: 147.1
click at [304, 196] on div "+ a ( + a + b ) 2 Fix a mistake Transform line Copy line as LaTeX Copy derivati…" at bounding box center [532, 468] width 1065 height 719
drag, startPoint x: 154, startPoint y: 183, endPoint x: 295, endPoint y: 177, distance: 141.2
drag, startPoint x: 150, startPoint y: 182, endPoint x: 275, endPoint y: 187, distance: 125.6
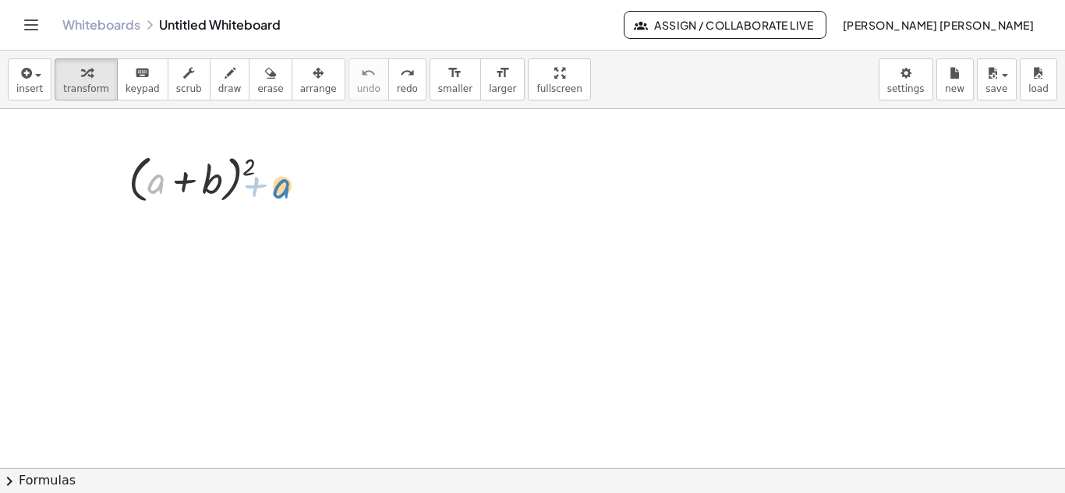
click at [275, 187] on div at bounding box center [205, 178] width 169 height 59
click at [218, 175] on div at bounding box center [205, 178] width 169 height 59
click at [192, 226] on icon at bounding box center [192, 222] width 16 height 16
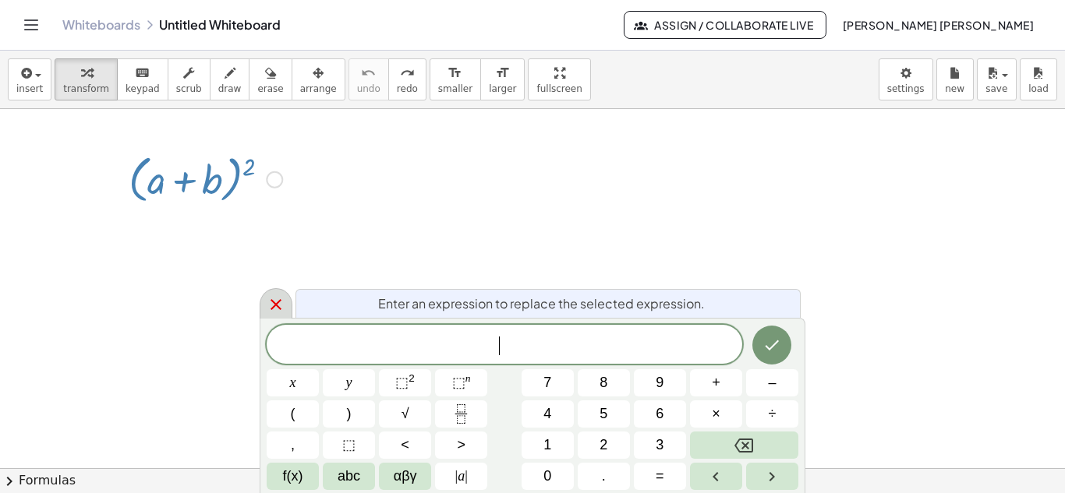
click at [271, 311] on icon at bounding box center [276, 304] width 19 height 19
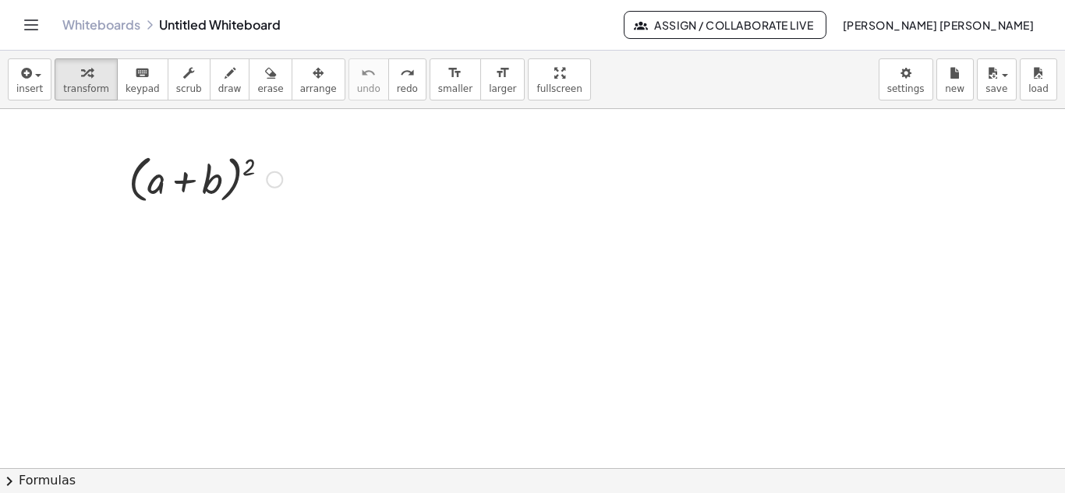
click at [197, 183] on div at bounding box center [205, 178] width 169 height 59
click at [257, 74] on div "button" at bounding box center [270, 72] width 26 height 19
click at [204, 186] on div at bounding box center [532, 468] width 1065 height 719
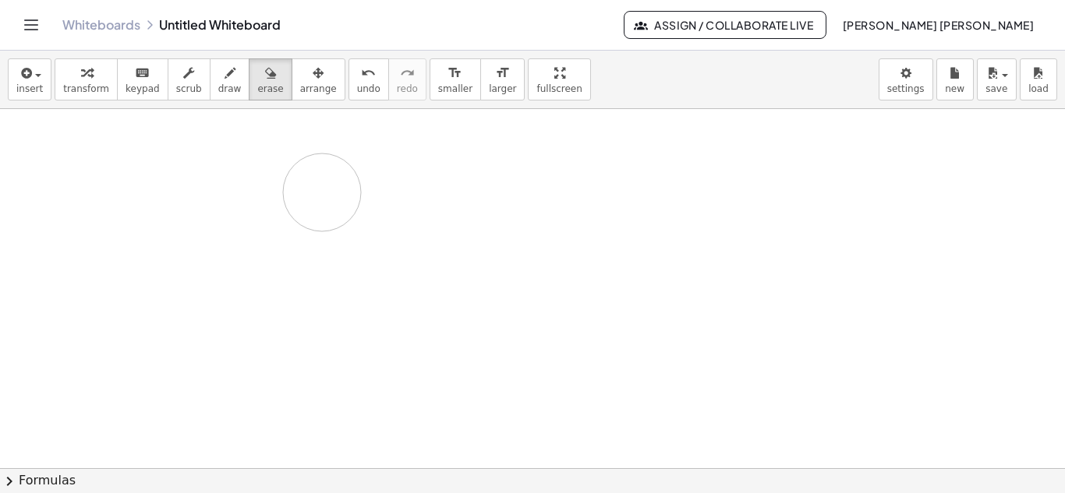
drag, startPoint x: 119, startPoint y: 160, endPoint x: 322, endPoint y: 193, distance: 205.3
click at [322, 193] on div at bounding box center [532, 468] width 1065 height 719
drag, startPoint x: 62, startPoint y: 185, endPoint x: 586, endPoint y: 210, distance: 525.2
click at [586, 210] on div at bounding box center [532, 468] width 1065 height 719
click at [34, 77] on div "button" at bounding box center [29, 72] width 27 height 19
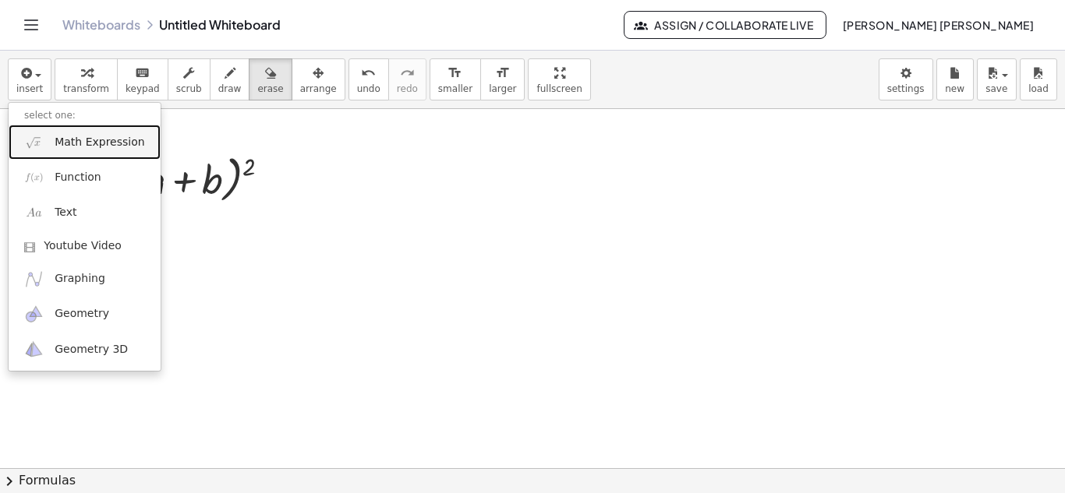
click at [83, 143] on span "Math Expression" at bounding box center [100, 143] width 90 height 16
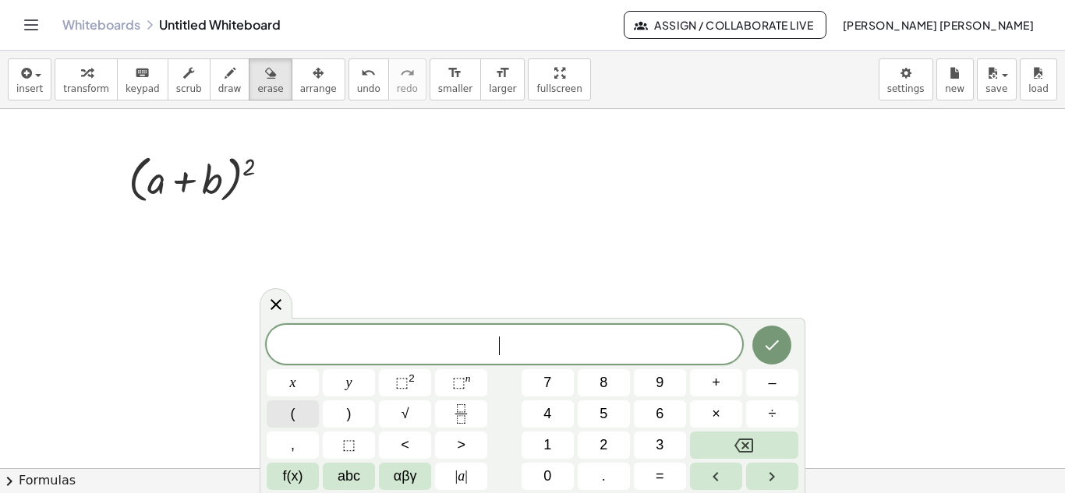
click at [307, 418] on button "(" at bounding box center [293, 414] width 52 height 27
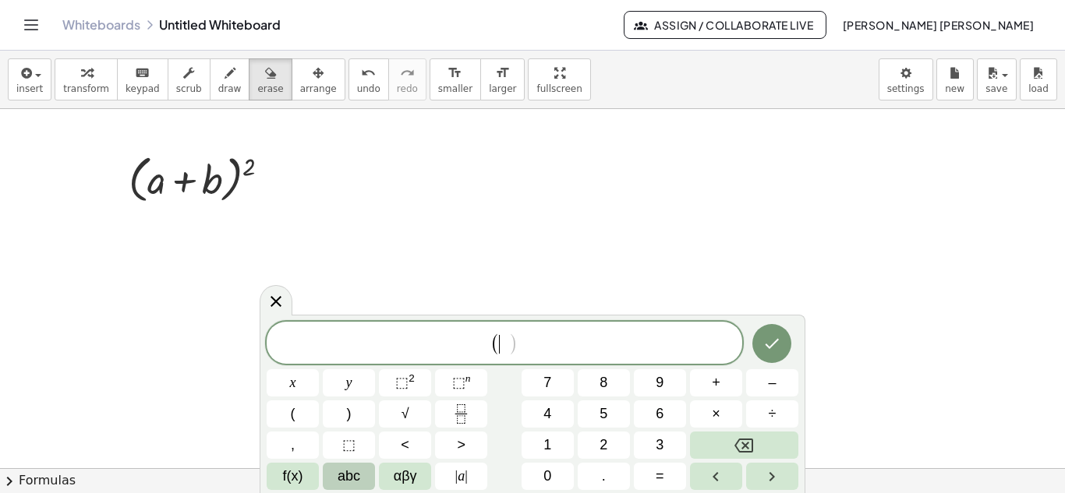
click at [340, 483] on span "abc" at bounding box center [349, 476] width 23 height 21
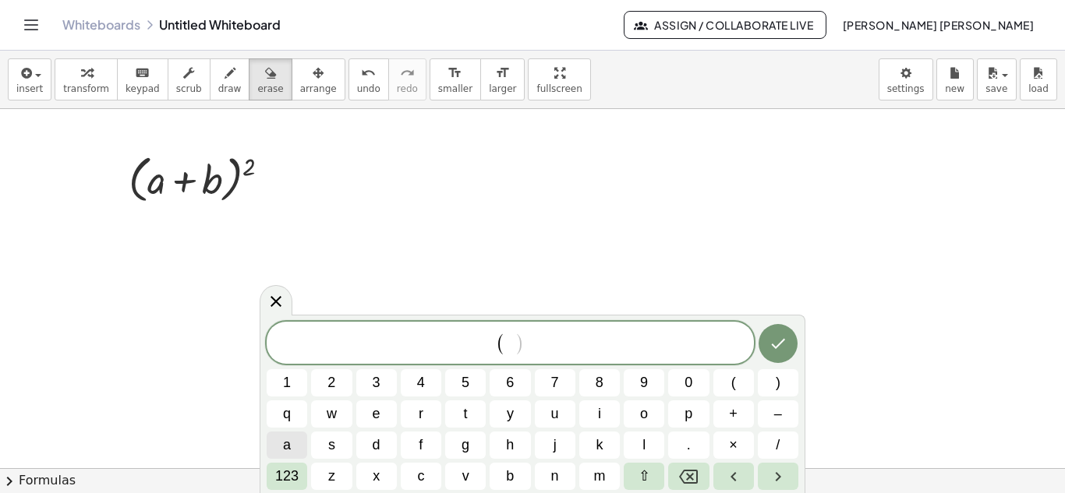
click at [290, 440] on span "a" at bounding box center [287, 445] width 8 height 21
click at [730, 410] on span "+" at bounding box center [733, 414] width 9 height 21
click at [507, 476] on span "b" at bounding box center [510, 476] width 8 height 21
click at [785, 382] on button ")" at bounding box center [778, 382] width 41 height 27
click at [287, 474] on span "123" at bounding box center [286, 476] width 23 height 21
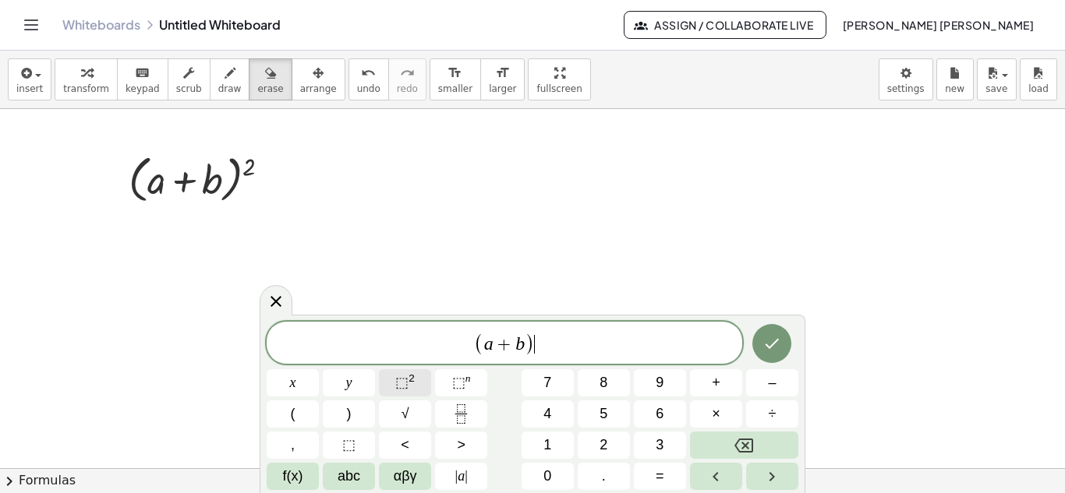
click at [414, 383] on span "⬚ 2" at bounding box center [404, 383] width 19 height 21
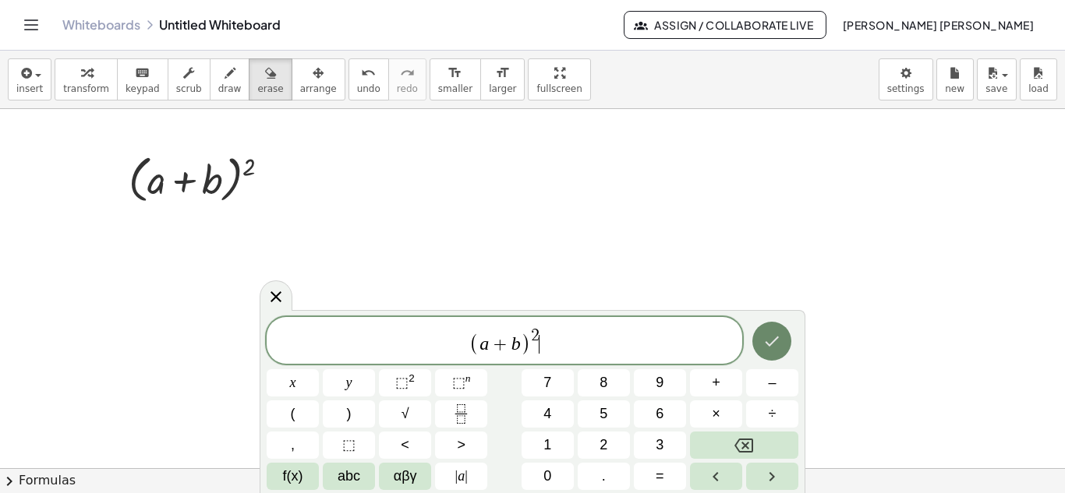
click at [764, 345] on icon "Done" at bounding box center [771, 341] width 19 height 19
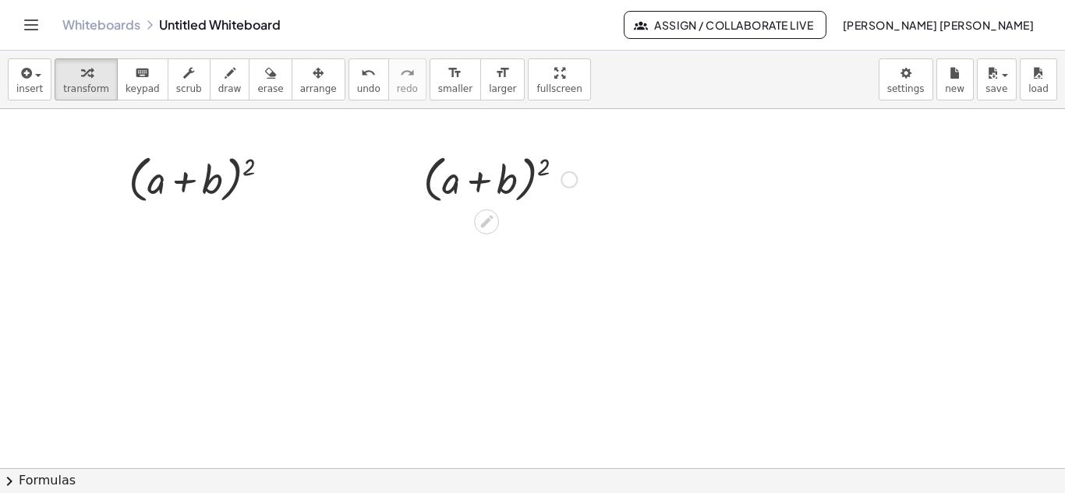
click at [454, 177] on div at bounding box center [499, 178] width 169 height 59
click at [566, 175] on div at bounding box center [568, 179] width 17 height 17
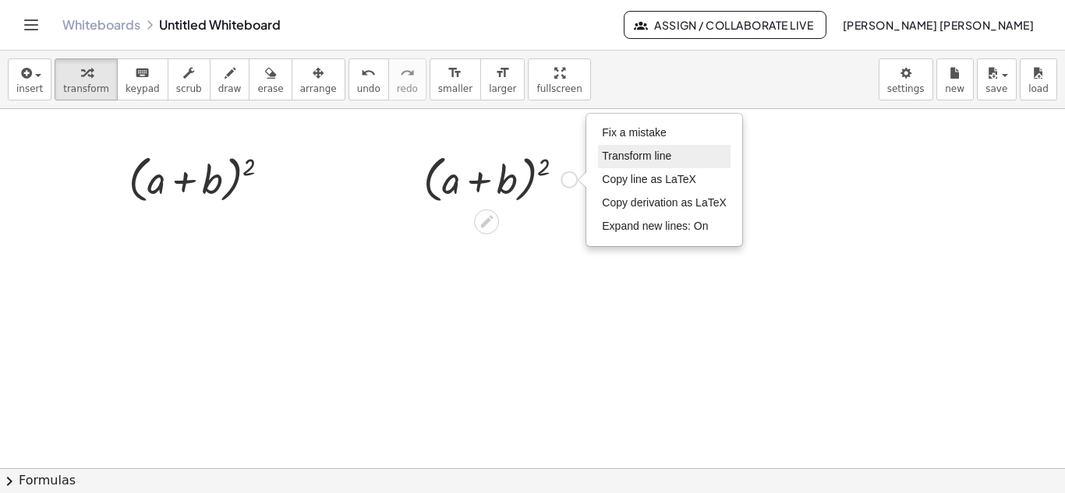
click at [625, 157] on span "Transform line" at bounding box center [636, 156] width 69 height 12
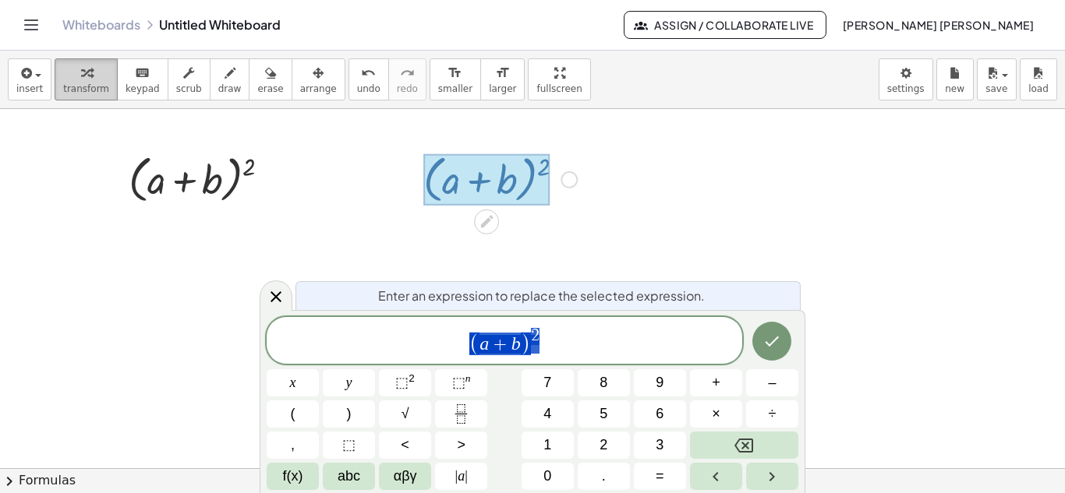
click at [83, 84] on span "transform" at bounding box center [86, 88] width 46 height 11
click at [83, 76] on icon "button" at bounding box center [86, 73] width 11 height 19
click at [515, 189] on div at bounding box center [486, 179] width 126 height 51
drag, startPoint x: 73, startPoint y: 80, endPoint x: 457, endPoint y: 178, distance: 396.1
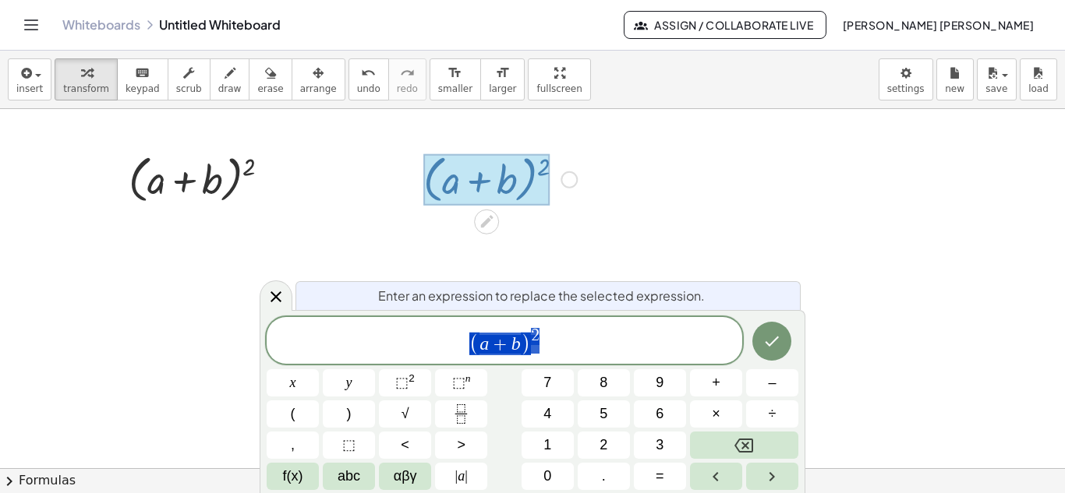
click at [457, 178] on div "insert select one: Math Expression Function Text Youtube Video Graphing Geometr…" at bounding box center [532, 272] width 1065 height 443
click at [483, 169] on div at bounding box center [486, 179] width 126 height 51
click at [769, 342] on icon "Done" at bounding box center [771, 341] width 19 height 19
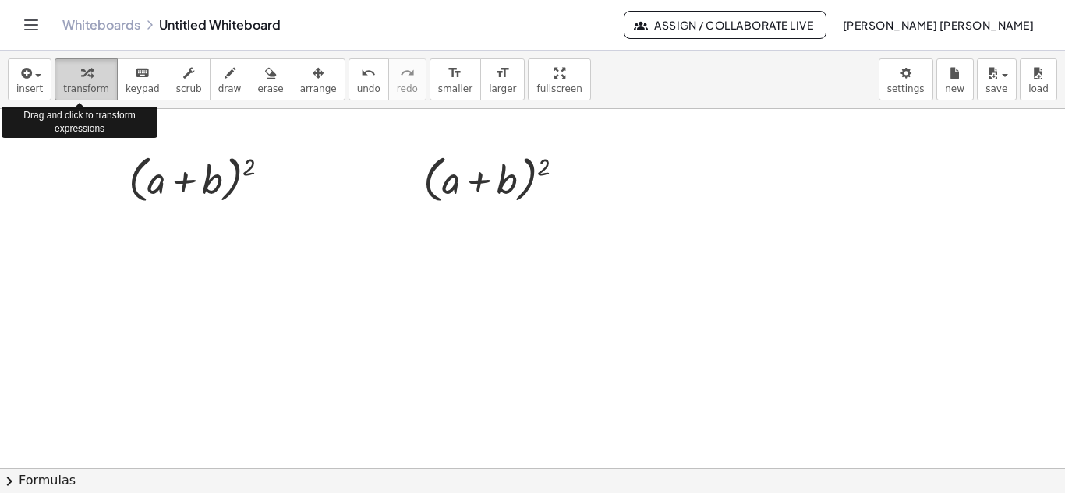
click at [90, 83] on span "transform" at bounding box center [86, 88] width 46 height 11
click at [81, 82] on icon "button" at bounding box center [86, 73] width 11 height 19
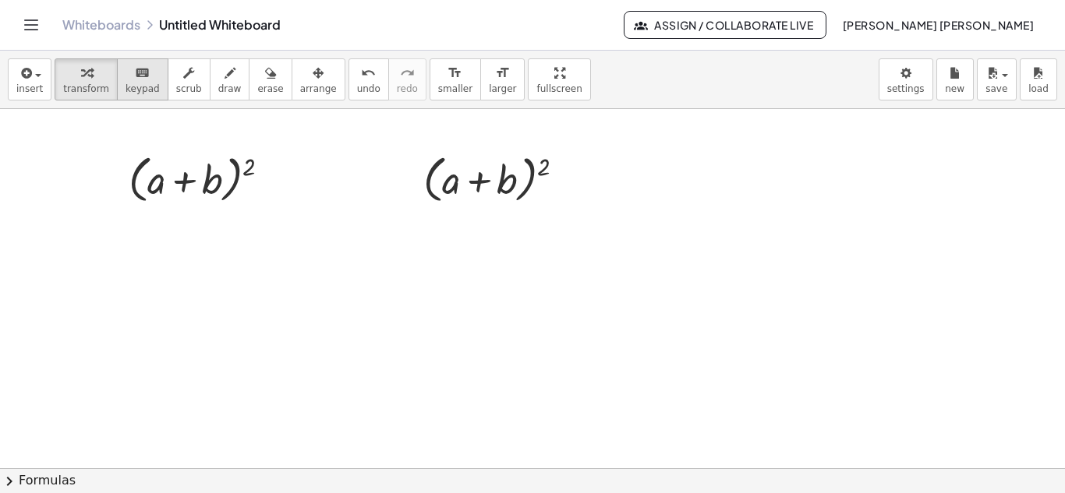
click at [125, 78] on div "keyboard" at bounding box center [142, 72] width 34 height 19
click at [69, 87] on span "transform" at bounding box center [86, 88] width 46 height 11
drag, startPoint x: 454, startPoint y: 185, endPoint x: 603, endPoint y: 182, distance: 148.9
click at [562, 179] on div at bounding box center [568, 179] width 17 height 17
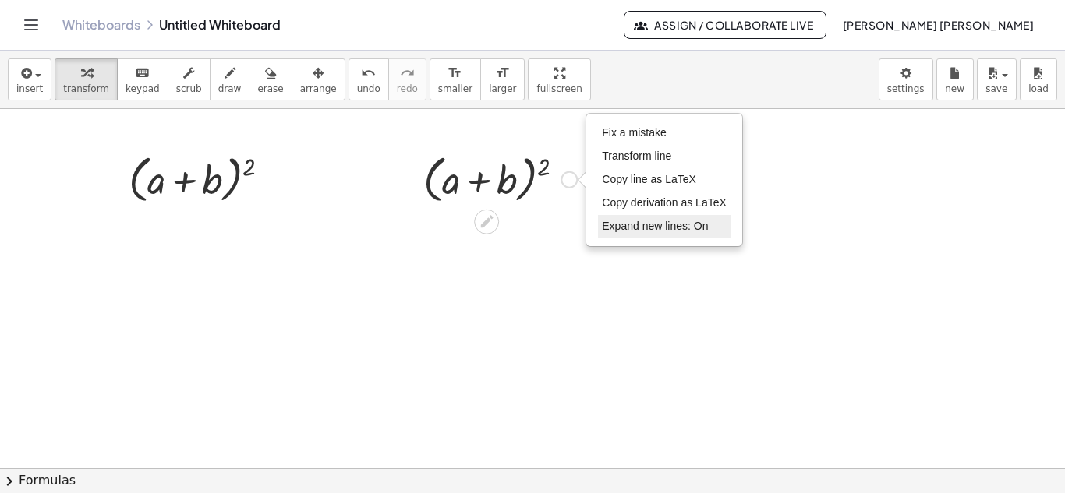
click at [618, 224] on span "Expand new lines: On" at bounding box center [655, 226] width 106 height 12
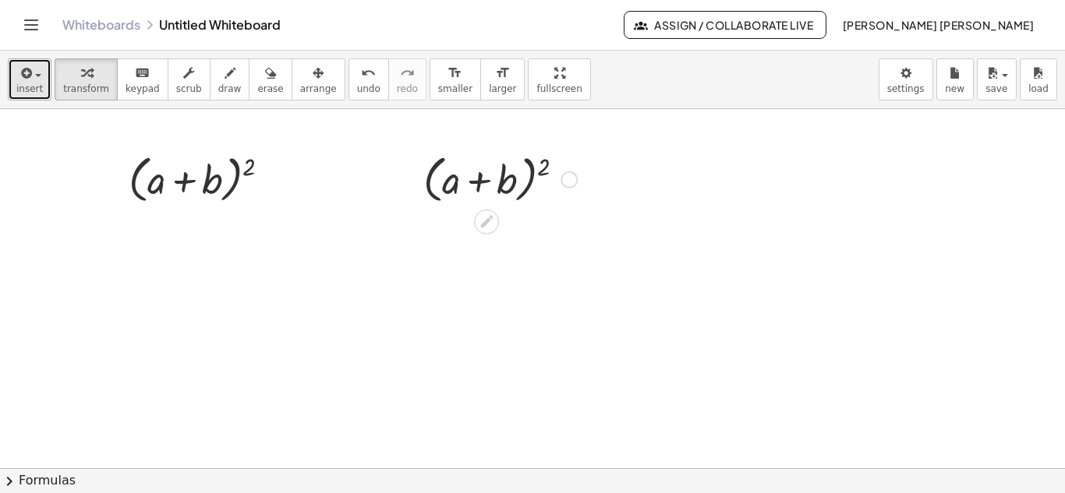
click at [34, 72] on div "button" at bounding box center [29, 72] width 27 height 19
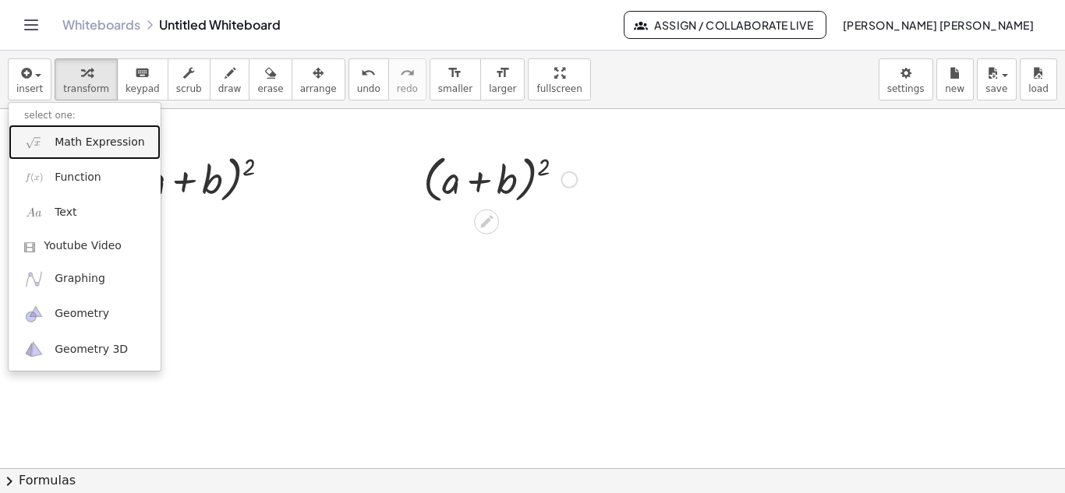
click at [98, 140] on span "Math Expression" at bounding box center [100, 143] width 90 height 16
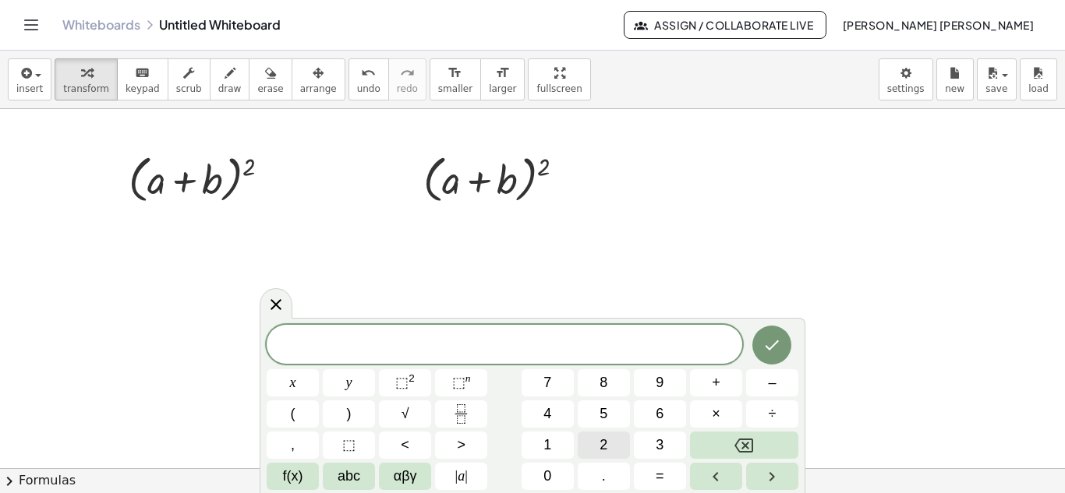
click at [598, 451] on button "2" at bounding box center [604, 445] width 52 height 27
click at [287, 387] on button "x" at bounding box center [293, 382] width 52 height 27
click at [723, 373] on button "+" at bounding box center [716, 382] width 52 height 27
click at [547, 449] on span "1" at bounding box center [547, 445] width 8 height 21
click at [652, 480] on button "=" at bounding box center [660, 476] width 52 height 27
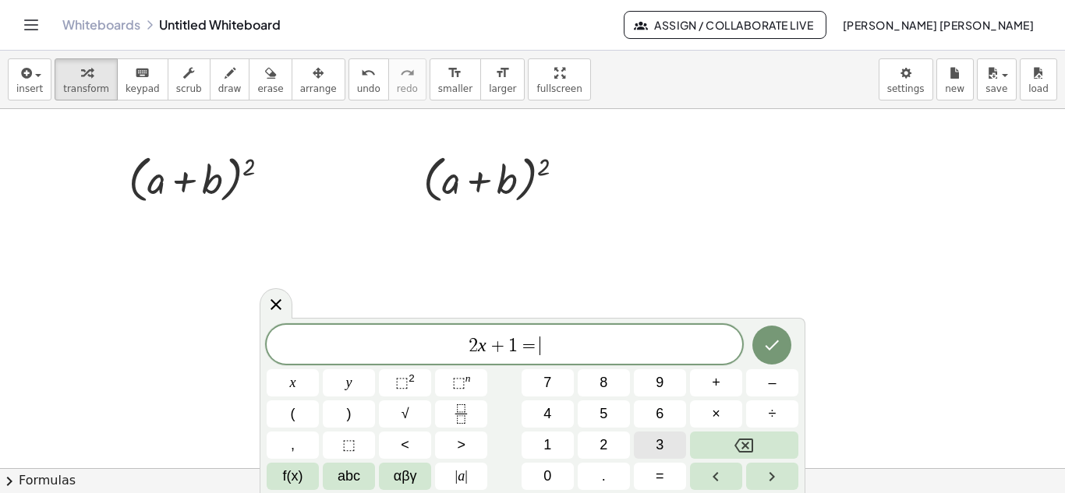
click at [655, 451] on button "3" at bounding box center [660, 445] width 52 height 27
click at [765, 351] on icon "Done" at bounding box center [771, 345] width 19 height 19
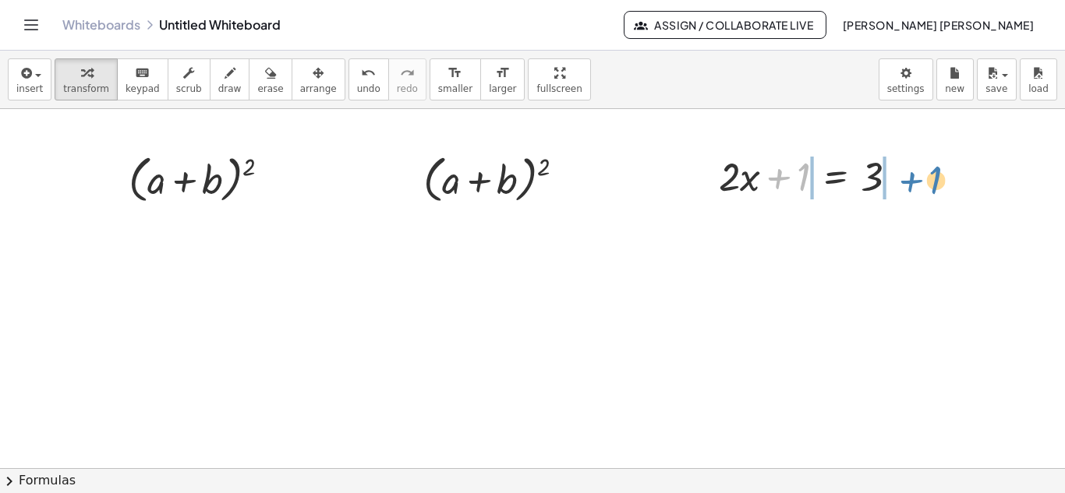
drag, startPoint x: 801, startPoint y: 178, endPoint x: 933, endPoint y: 179, distance: 132.5
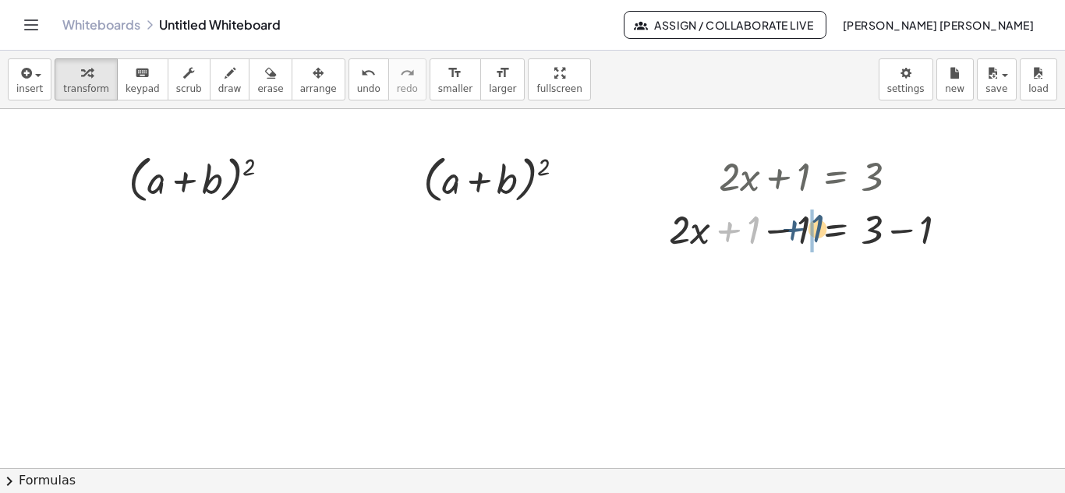
drag, startPoint x: 736, startPoint y: 237, endPoint x: 801, endPoint y: 235, distance: 64.7
click at [801, 235] on div at bounding box center [814, 228] width 307 height 53
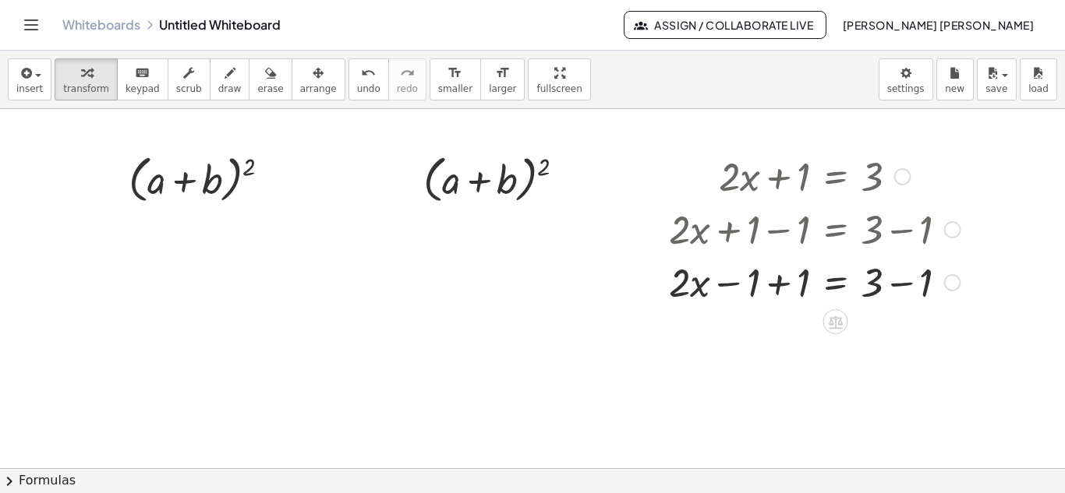
click at [751, 293] on div at bounding box center [814, 281] width 307 height 53
click at [790, 286] on div at bounding box center [814, 281] width 307 height 53
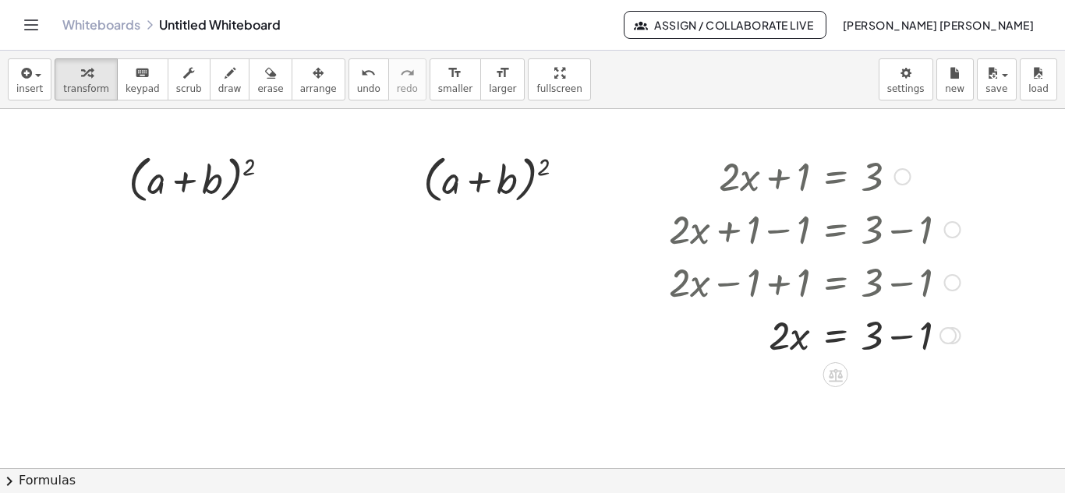
click at [898, 338] on div at bounding box center [814, 334] width 307 height 53
click at [836, 336] on div "· 2 · x = 3 + − 1 2" at bounding box center [836, 336] width 0 height 0
drag, startPoint x: 780, startPoint y: 343, endPoint x: 875, endPoint y: 359, distance: 96.5
click at [782, 379] on div at bounding box center [814, 400] width 307 height 78
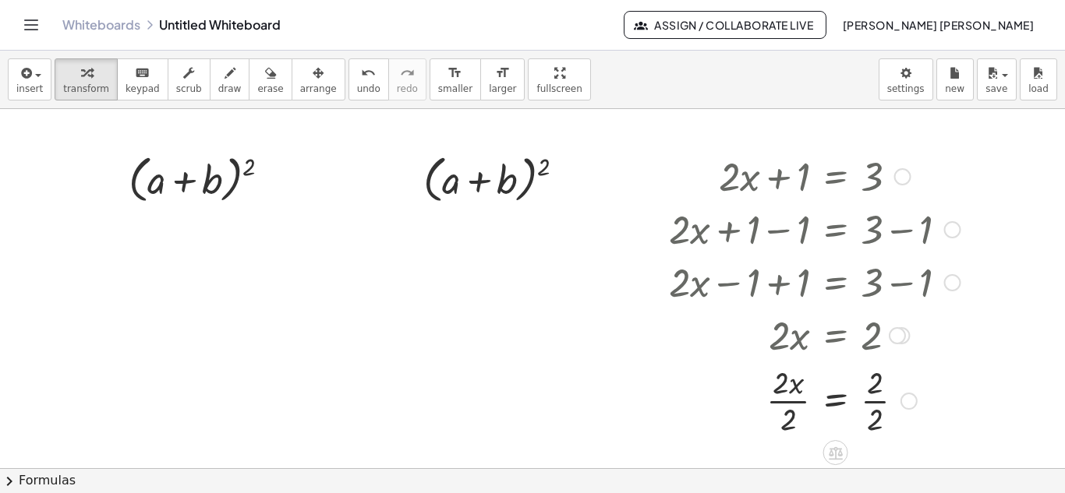
click at [797, 388] on div at bounding box center [814, 400] width 307 height 78
click at [878, 387] on div at bounding box center [814, 400] width 307 height 78
click at [905, 398] on div at bounding box center [908, 401] width 17 height 17
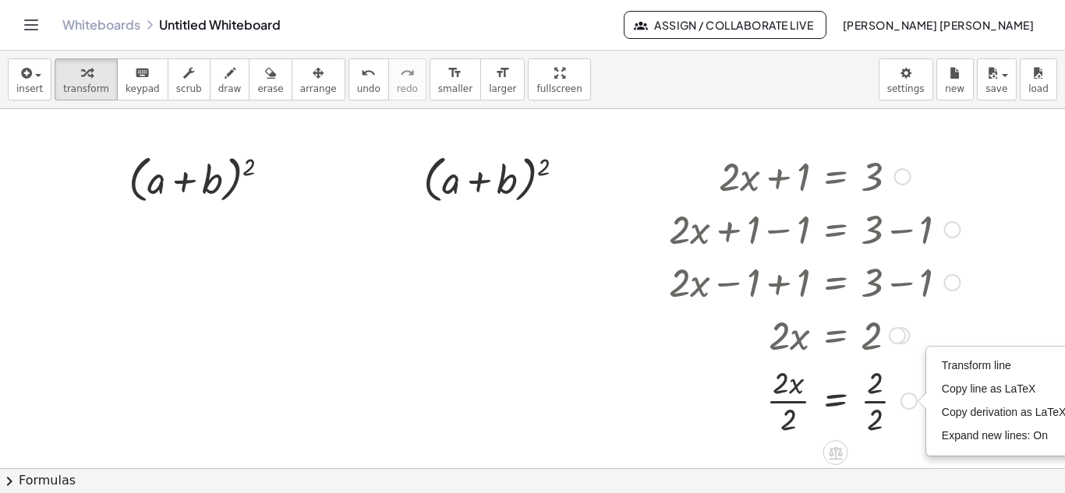
click at [953, 317] on div at bounding box center [814, 334] width 307 height 53
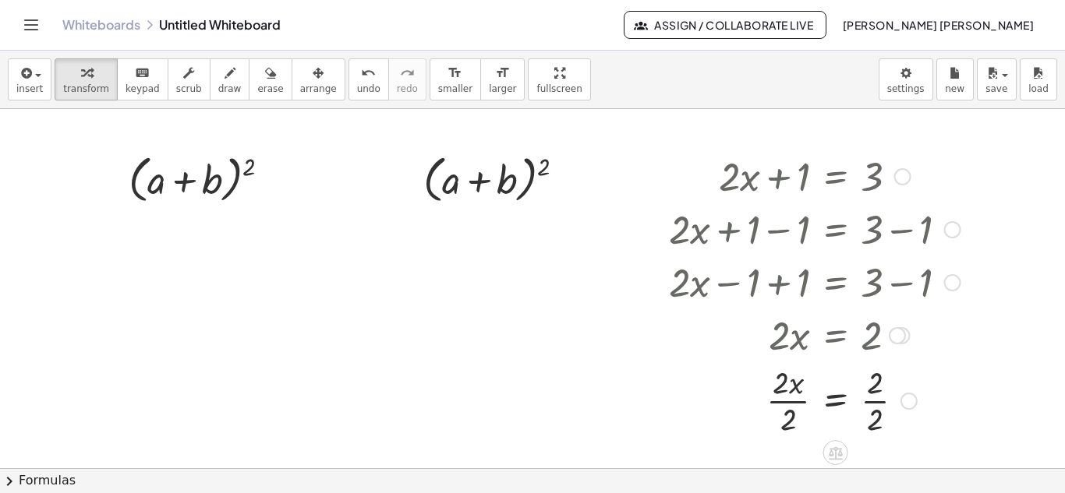
click at [904, 400] on div "Transform line Copy line as LaTeX Copy derivation as LaTeX Expand new lines: On" at bounding box center [908, 401] width 17 height 17
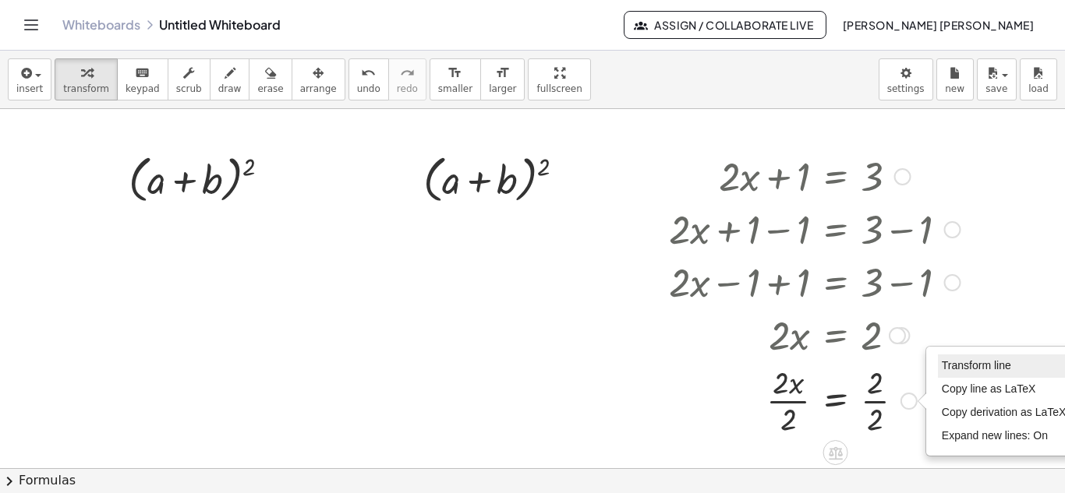
click at [952, 363] on span "Transform line" at bounding box center [976, 365] width 69 height 12
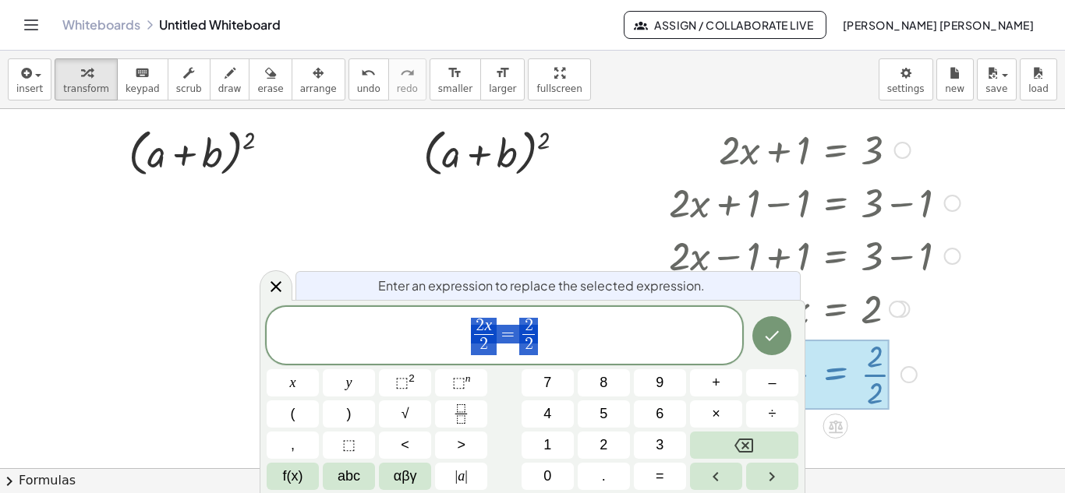
scroll to position [28, 0]
click at [774, 340] on icon "Done" at bounding box center [771, 336] width 19 height 19
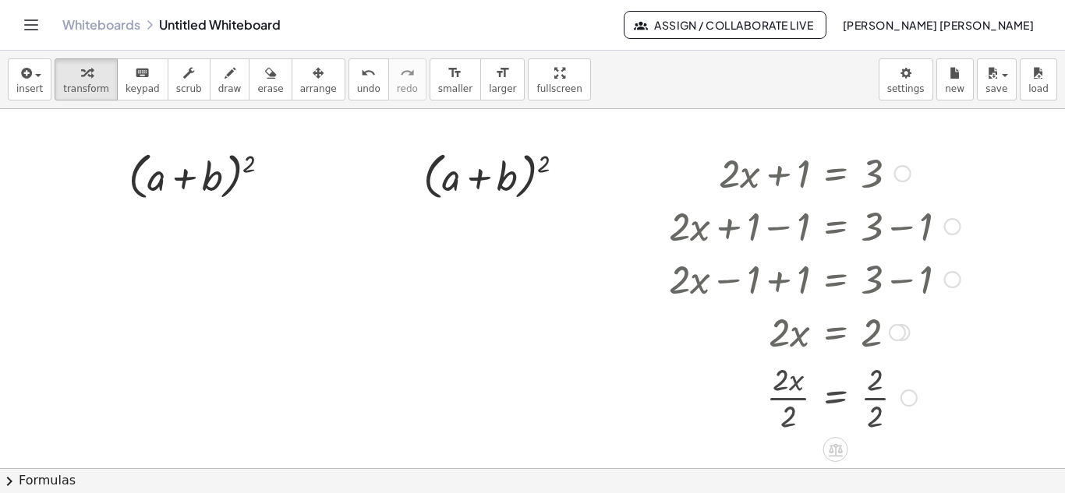
scroll to position [0, 0]
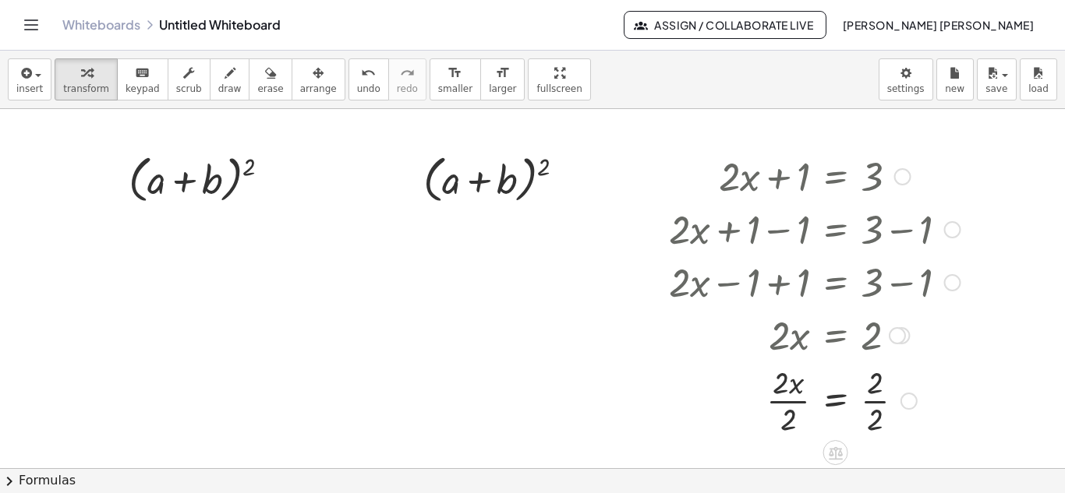
click at [782, 384] on div at bounding box center [814, 400] width 307 height 78
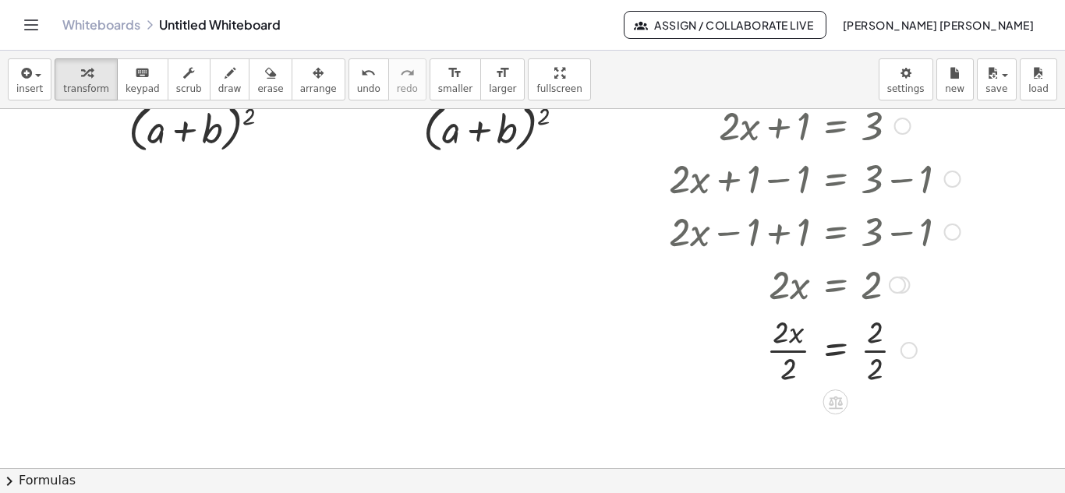
scroll to position [78, 0]
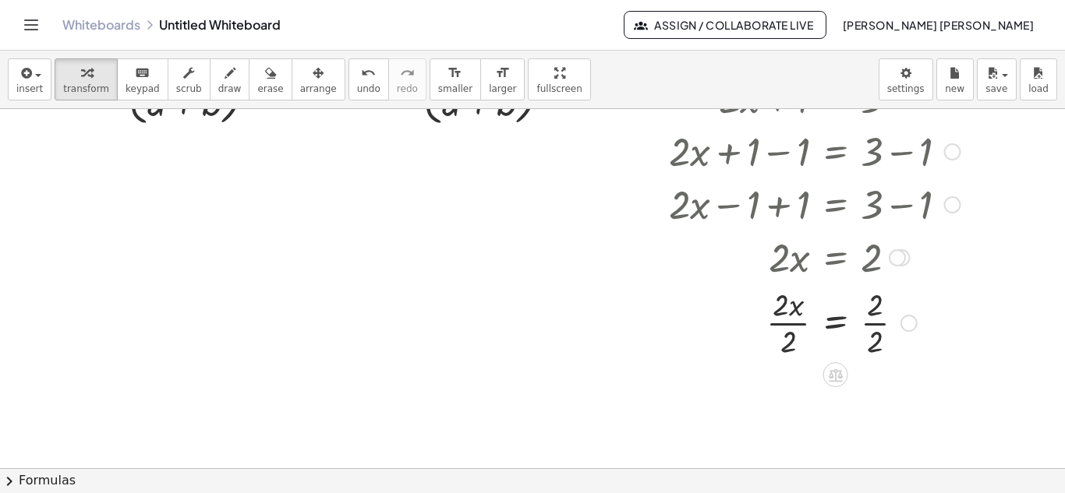
click at [786, 313] on div at bounding box center [814, 322] width 307 height 78
click at [796, 313] on div at bounding box center [814, 322] width 307 height 78
click at [794, 334] on div at bounding box center [814, 322] width 307 height 78
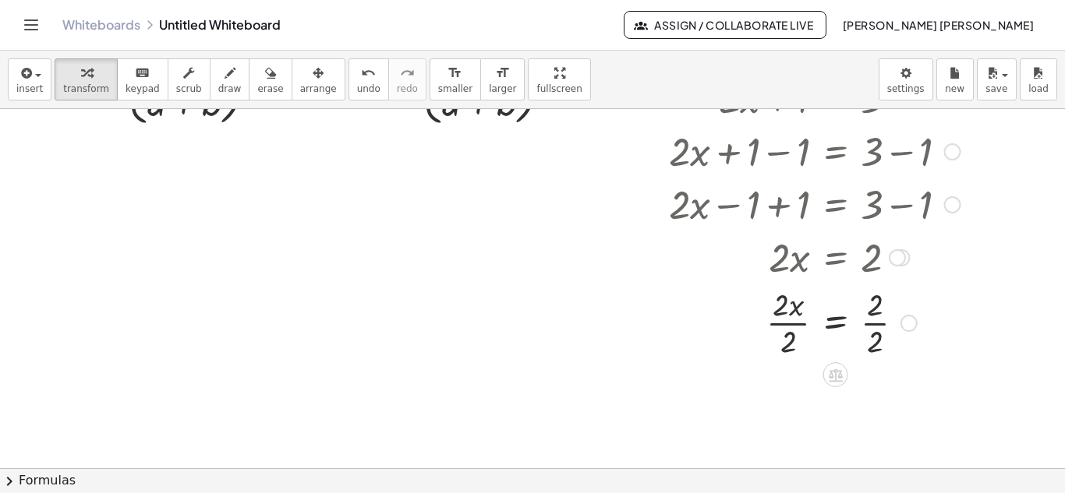
click at [794, 334] on div at bounding box center [814, 322] width 307 height 78
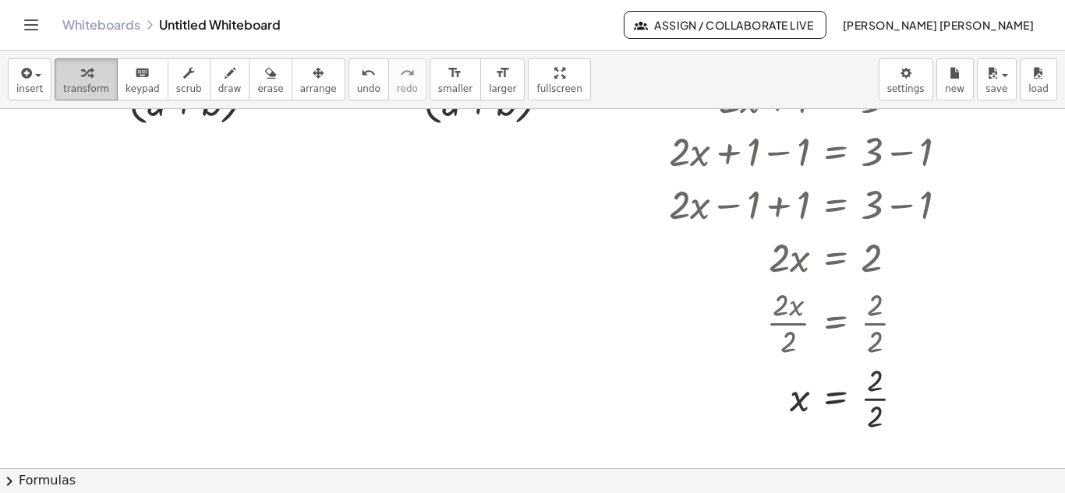
click at [81, 80] on icon "button" at bounding box center [86, 73] width 11 height 19
click at [882, 398] on div at bounding box center [814, 400] width 307 height 78
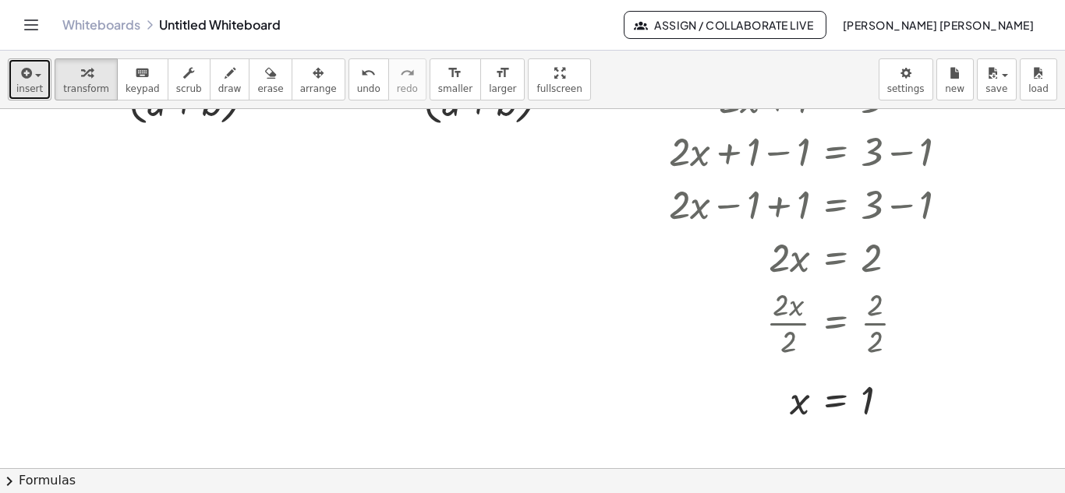
click at [32, 74] on span "button" at bounding box center [33, 74] width 3 height 11
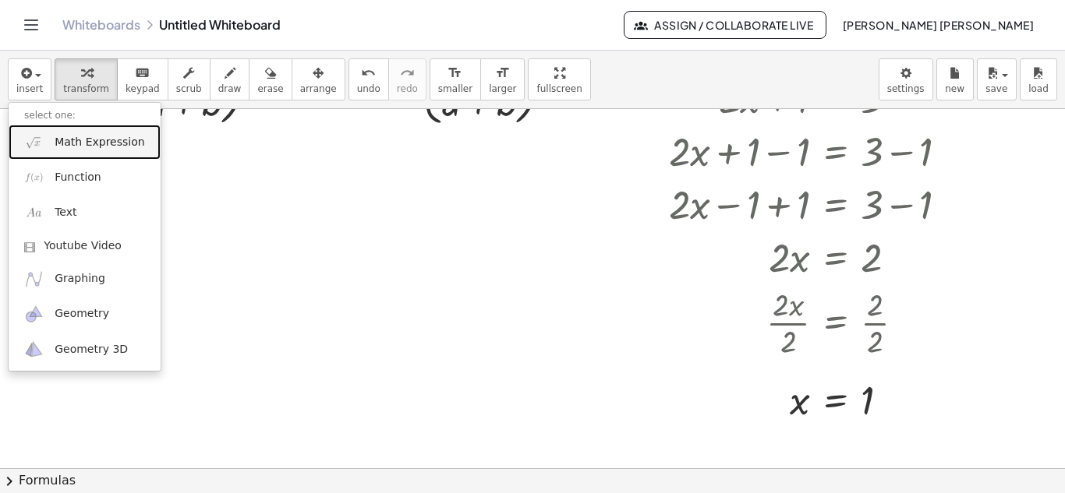
click at [91, 144] on span "Math Expression" at bounding box center [100, 143] width 90 height 16
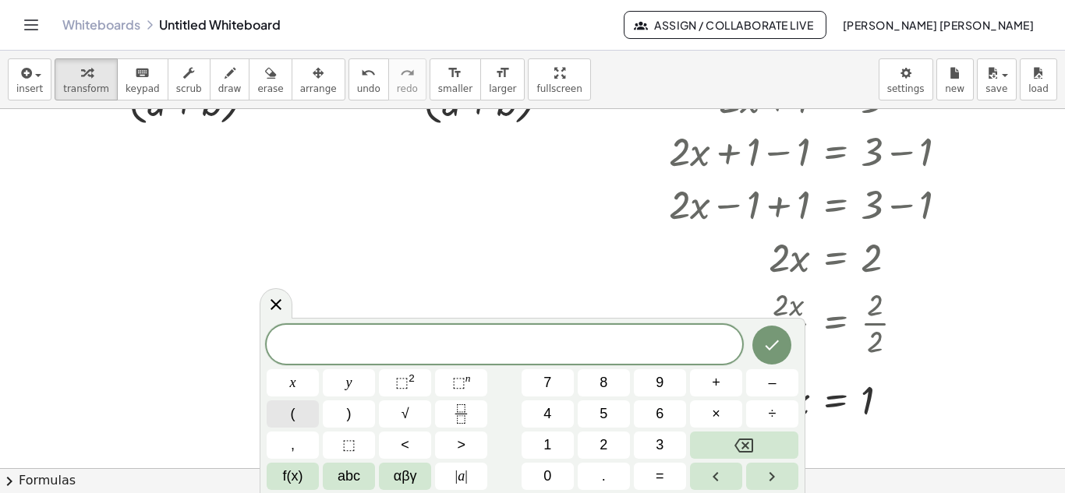
click at [301, 421] on button "(" at bounding box center [293, 414] width 52 height 27
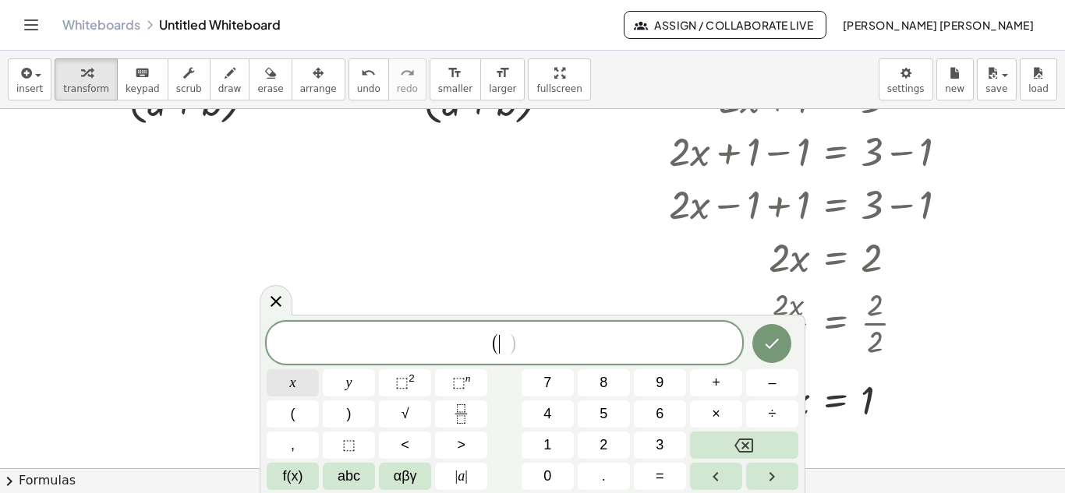
click at [295, 390] on span "x" at bounding box center [293, 383] width 6 height 21
click at [723, 384] on button "+" at bounding box center [716, 382] width 52 height 27
click at [348, 386] on span "y" at bounding box center [349, 383] width 6 height 21
click at [348, 409] on span ")" at bounding box center [349, 414] width 5 height 21
click at [284, 411] on button "(" at bounding box center [293, 414] width 52 height 27
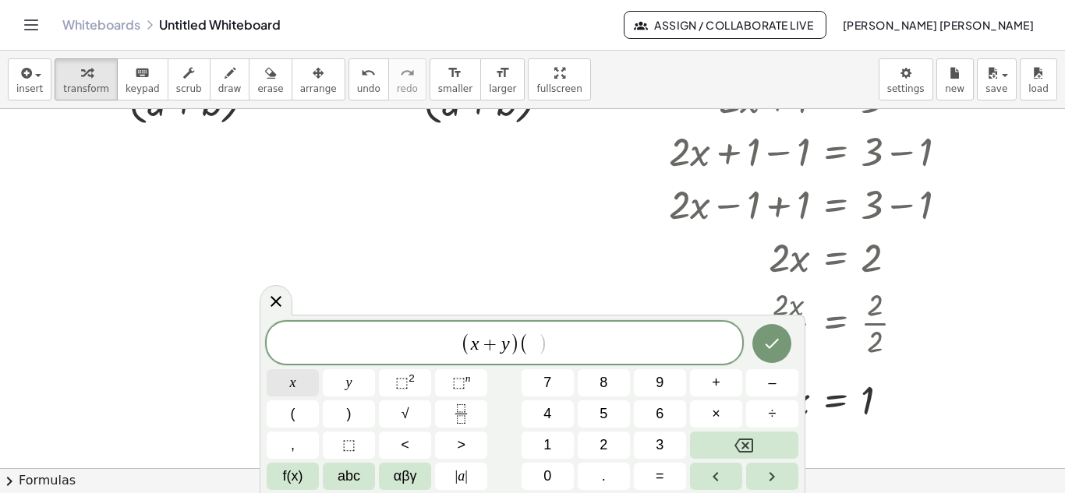
click at [288, 385] on button "x" at bounding box center [293, 382] width 52 height 27
click at [716, 387] on span "+" at bounding box center [716, 383] width 9 height 21
click at [349, 386] on span "y" at bounding box center [349, 383] width 6 height 21
click at [355, 412] on button ")" at bounding box center [349, 414] width 52 height 27
click at [656, 476] on span "=" at bounding box center [660, 476] width 9 height 21
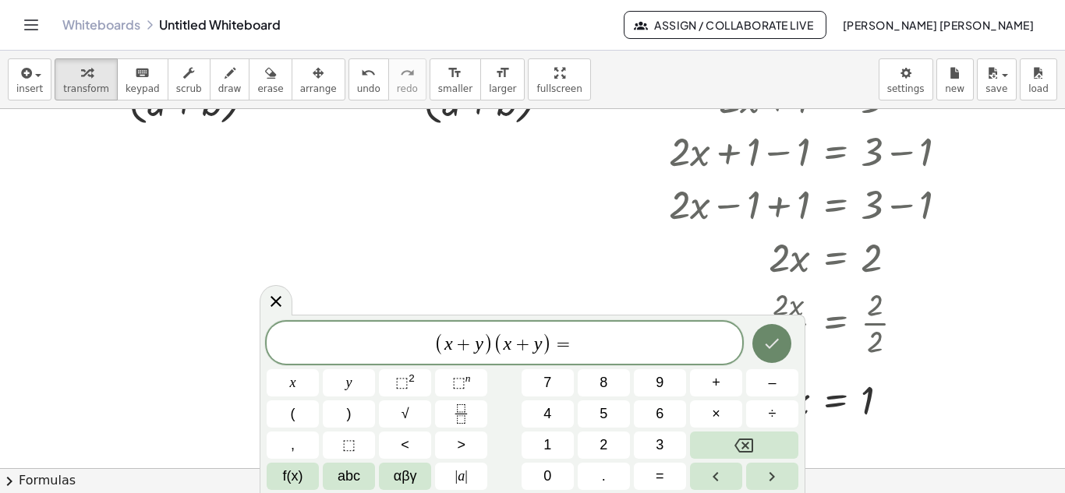
click at [769, 345] on icon "Done" at bounding box center [771, 343] width 19 height 19
click at [780, 341] on icon "Done" at bounding box center [771, 343] width 19 height 19
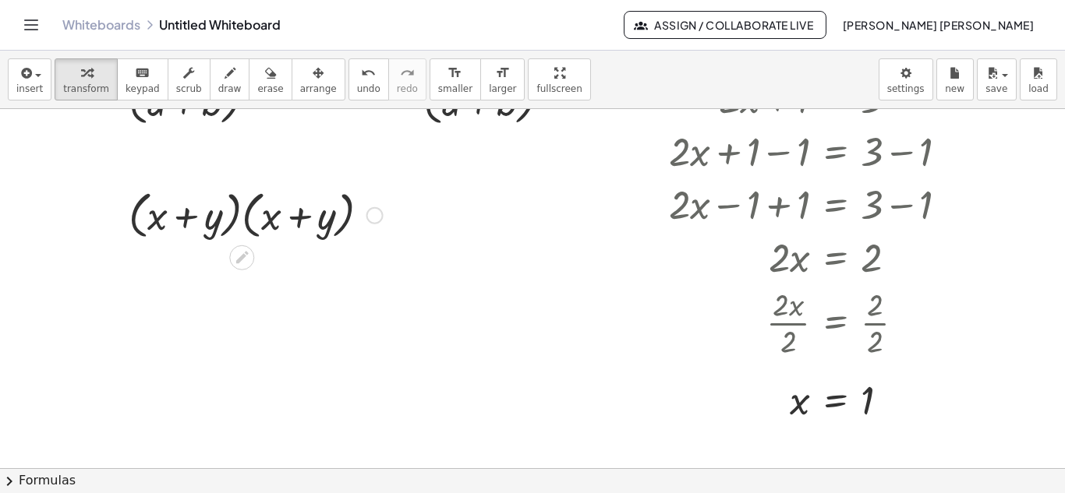
click at [377, 213] on div at bounding box center [374, 215] width 17 height 17
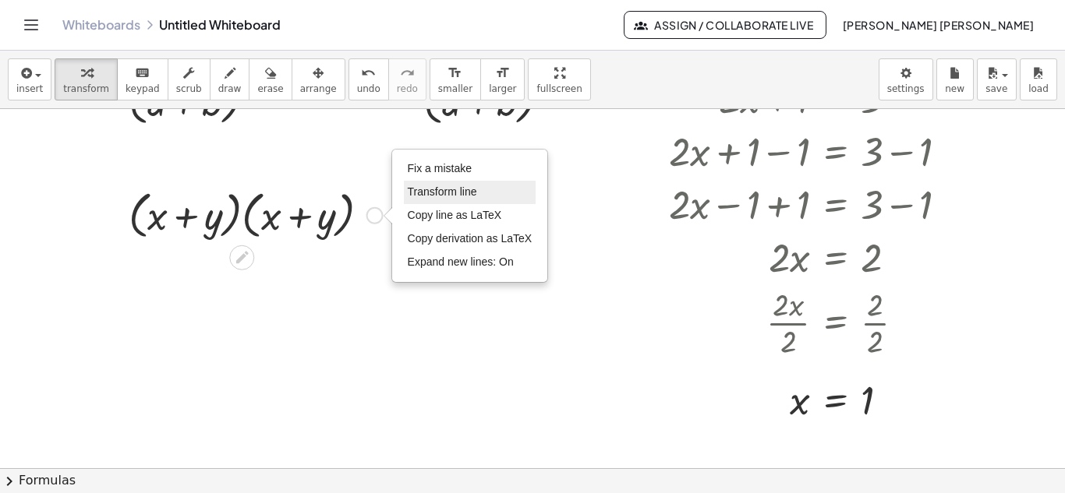
click at [405, 189] on li "Transform line" at bounding box center [470, 192] width 133 height 23
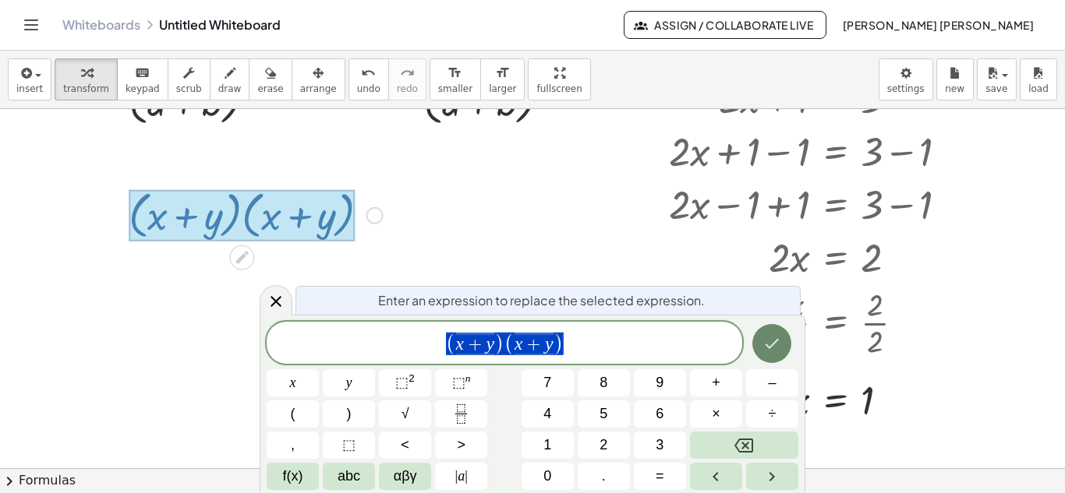
click at [772, 340] on icon "Done" at bounding box center [771, 343] width 19 height 19
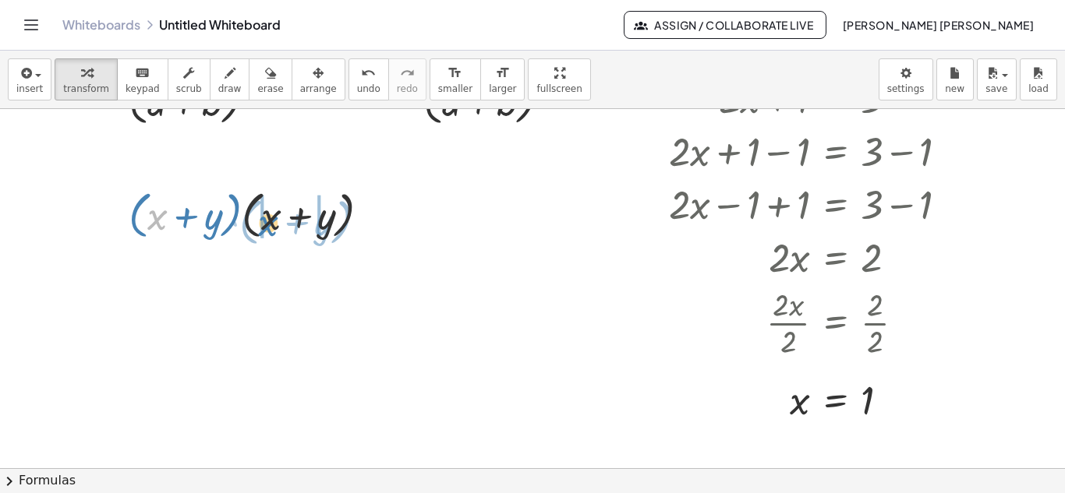
drag, startPoint x: 153, startPoint y: 221, endPoint x: 263, endPoint y: 226, distance: 110.0
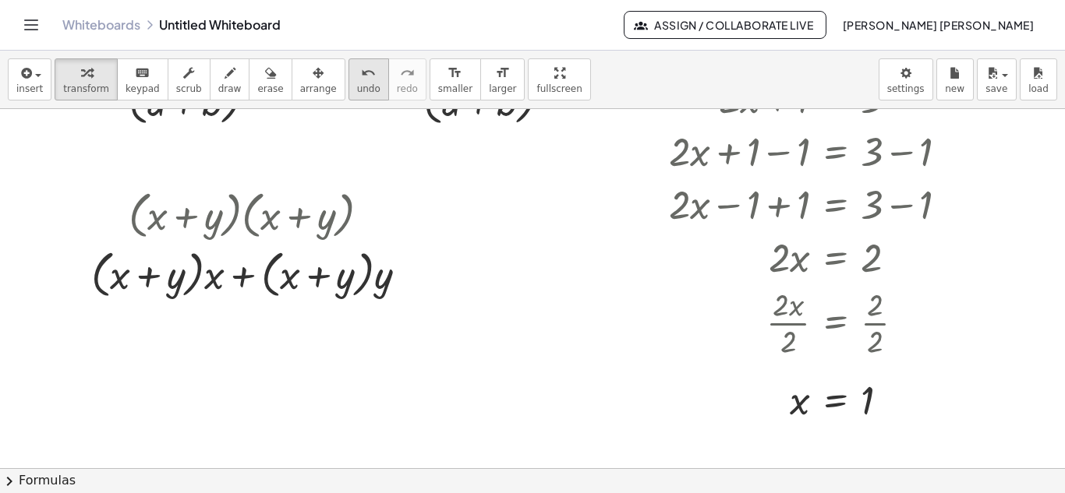
click at [357, 85] on span "undo" at bounding box center [368, 88] width 23 height 11
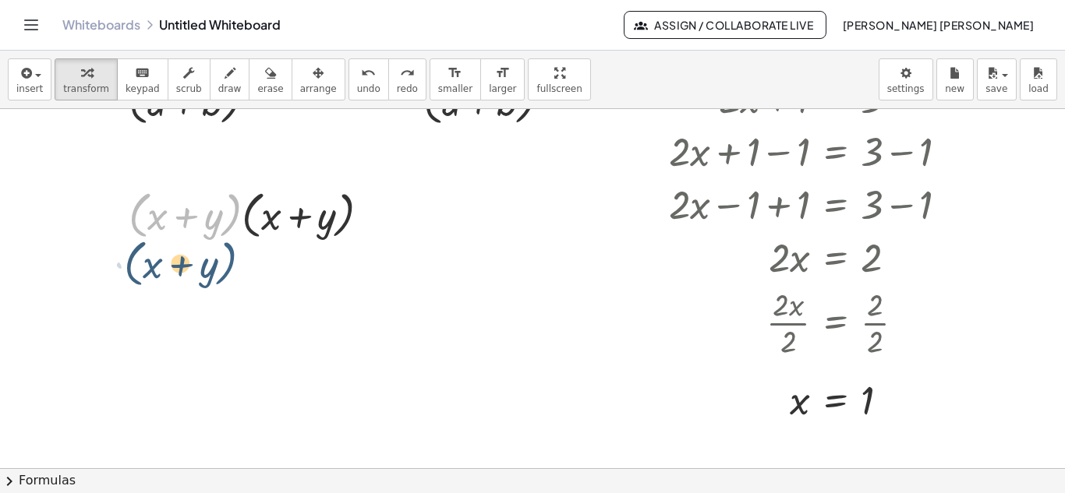
drag, startPoint x: 229, startPoint y: 215, endPoint x: 224, endPoint y: 264, distance: 49.3
click at [224, 264] on div "( + a + b ) 2 Fix a mistake Transform line Copy line as LaTeX Copy derivation a…" at bounding box center [532, 390] width 1065 height 719
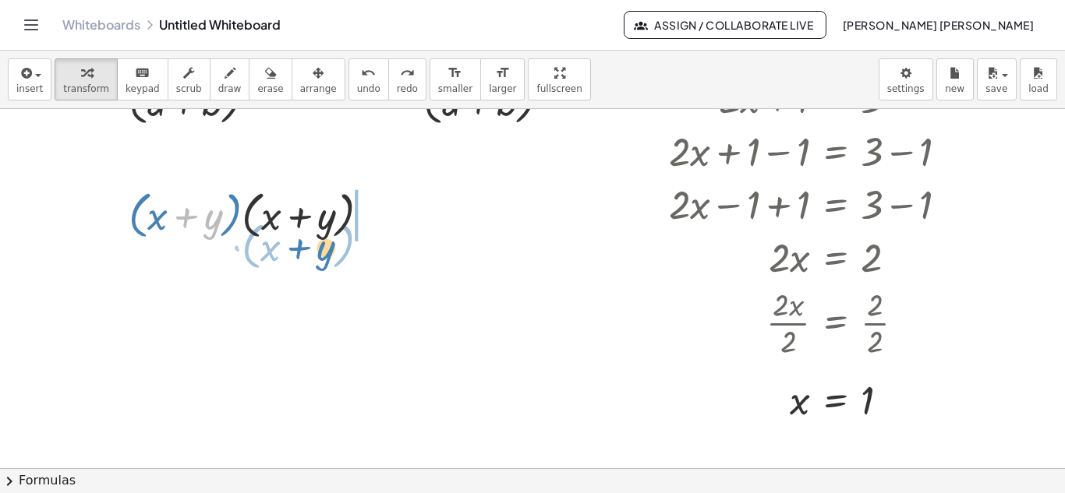
drag, startPoint x: 182, startPoint y: 217, endPoint x: 295, endPoint y: 247, distance: 117.0
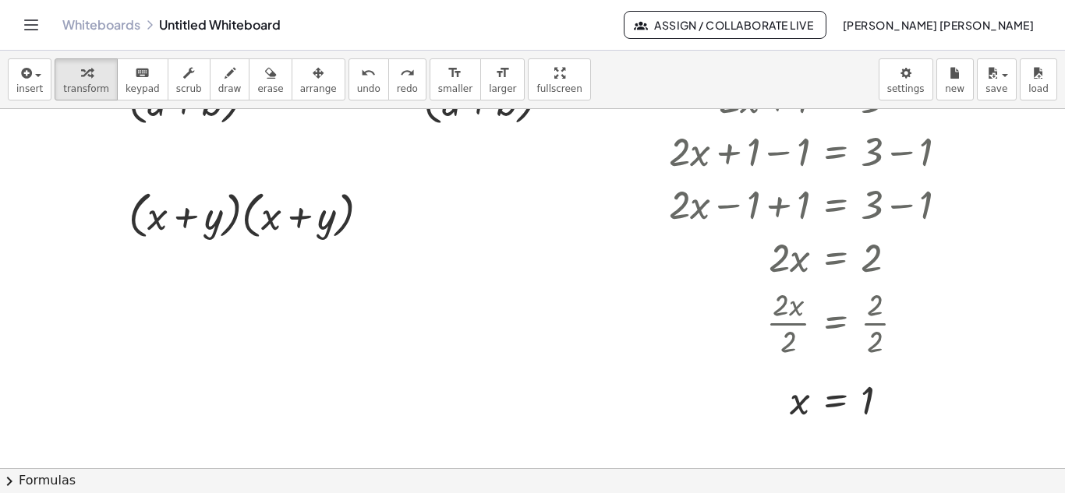
click at [271, 215] on div at bounding box center [256, 214] width 270 height 59
click at [161, 223] on div at bounding box center [256, 214] width 270 height 59
click at [356, 210] on div at bounding box center [256, 214] width 270 height 59
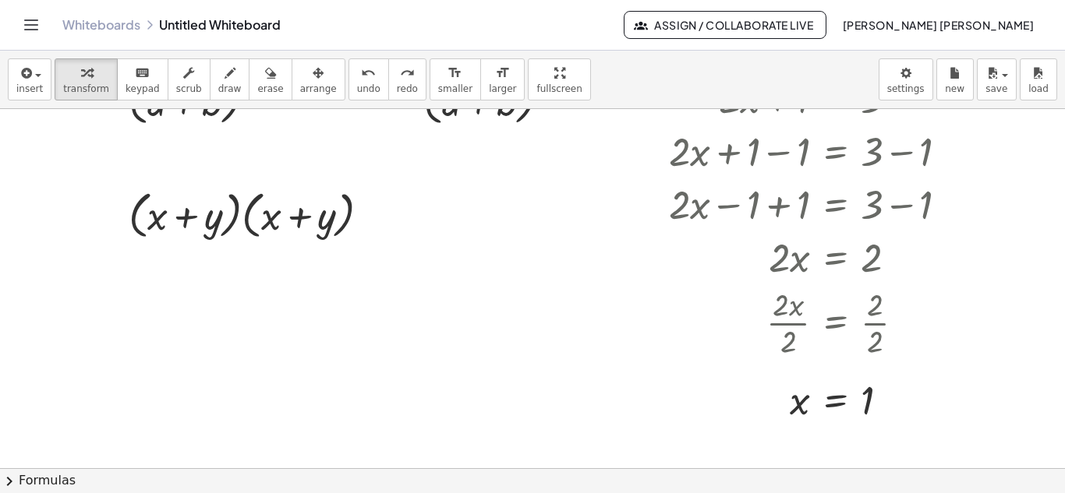
click at [351, 213] on div at bounding box center [256, 214] width 270 height 59
click at [164, 221] on div at bounding box center [256, 214] width 270 height 59
click at [162, 220] on div at bounding box center [256, 214] width 270 height 59
click at [303, 207] on div at bounding box center [256, 214] width 270 height 59
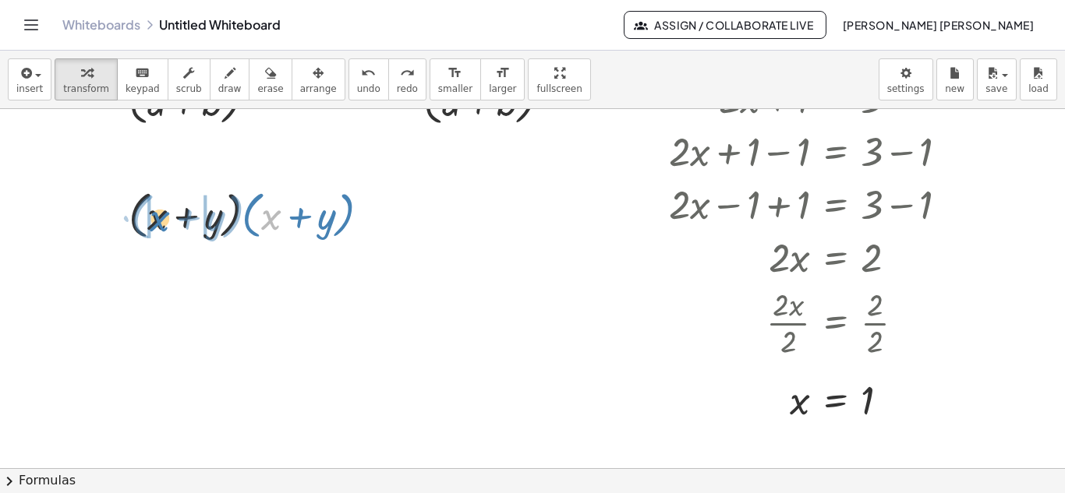
drag, startPoint x: 267, startPoint y: 215, endPoint x: 155, endPoint y: 217, distance: 111.5
click at [155, 217] on div at bounding box center [256, 214] width 270 height 59
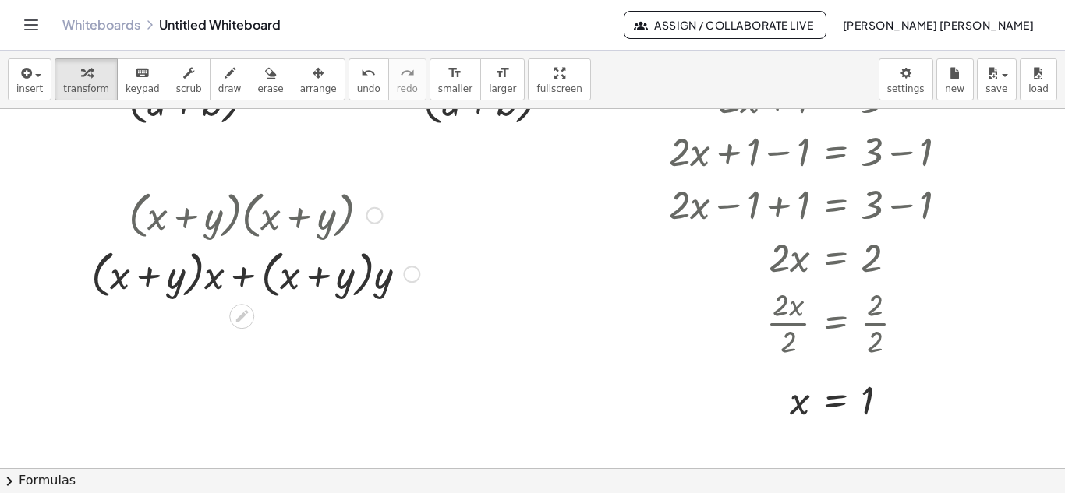
click at [415, 267] on div at bounding box center [411, 274] width 17 height 17
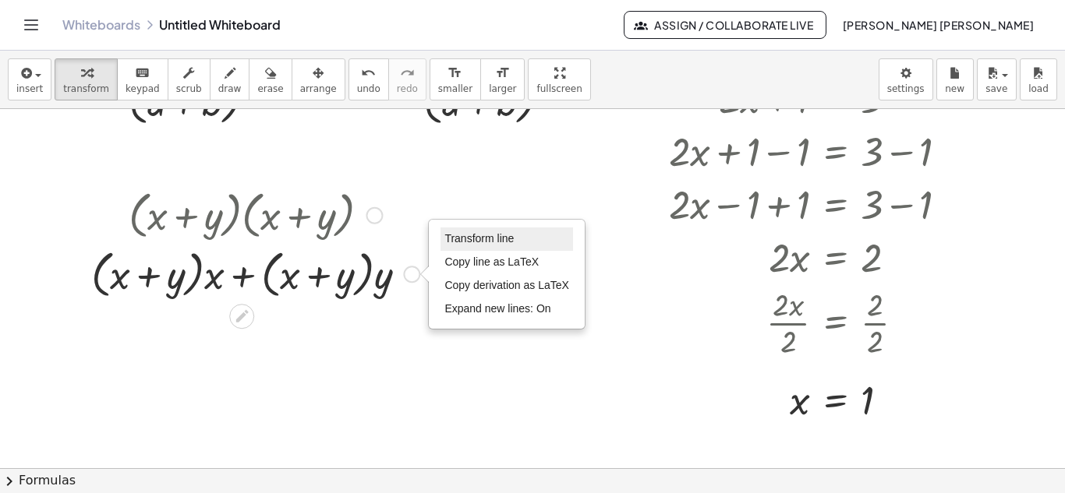
click at [454, 236] on span "Transform line" at bounding box center [478, 238] width 69 height 12
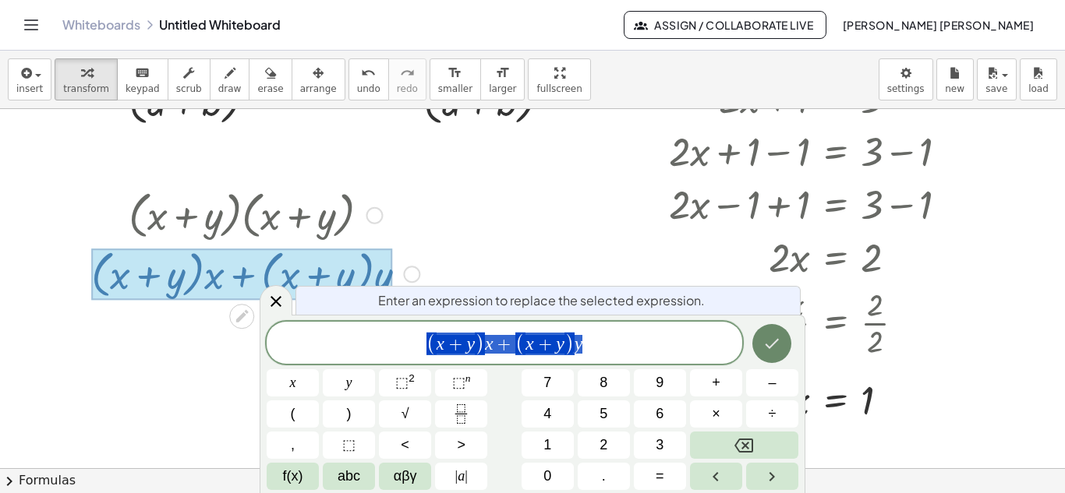
click at [762, 345] on icon "Done" at bounding box center [771, 343] width 19 height 19
